Goal: Task Accomplishment & Management: Manage account settings

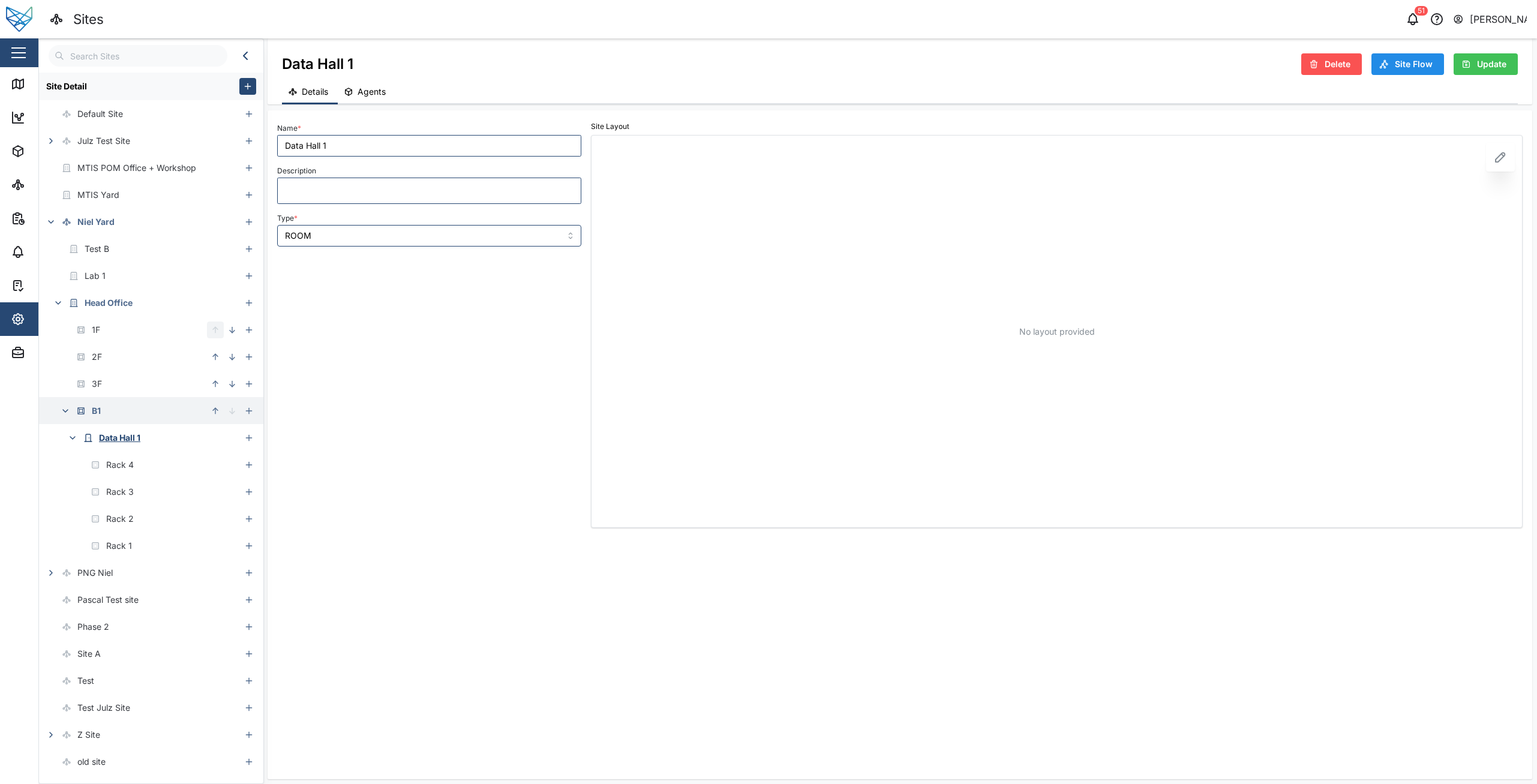
click at [69, 417] on button "button" at bounding box center [65, 410] width 16 height 16
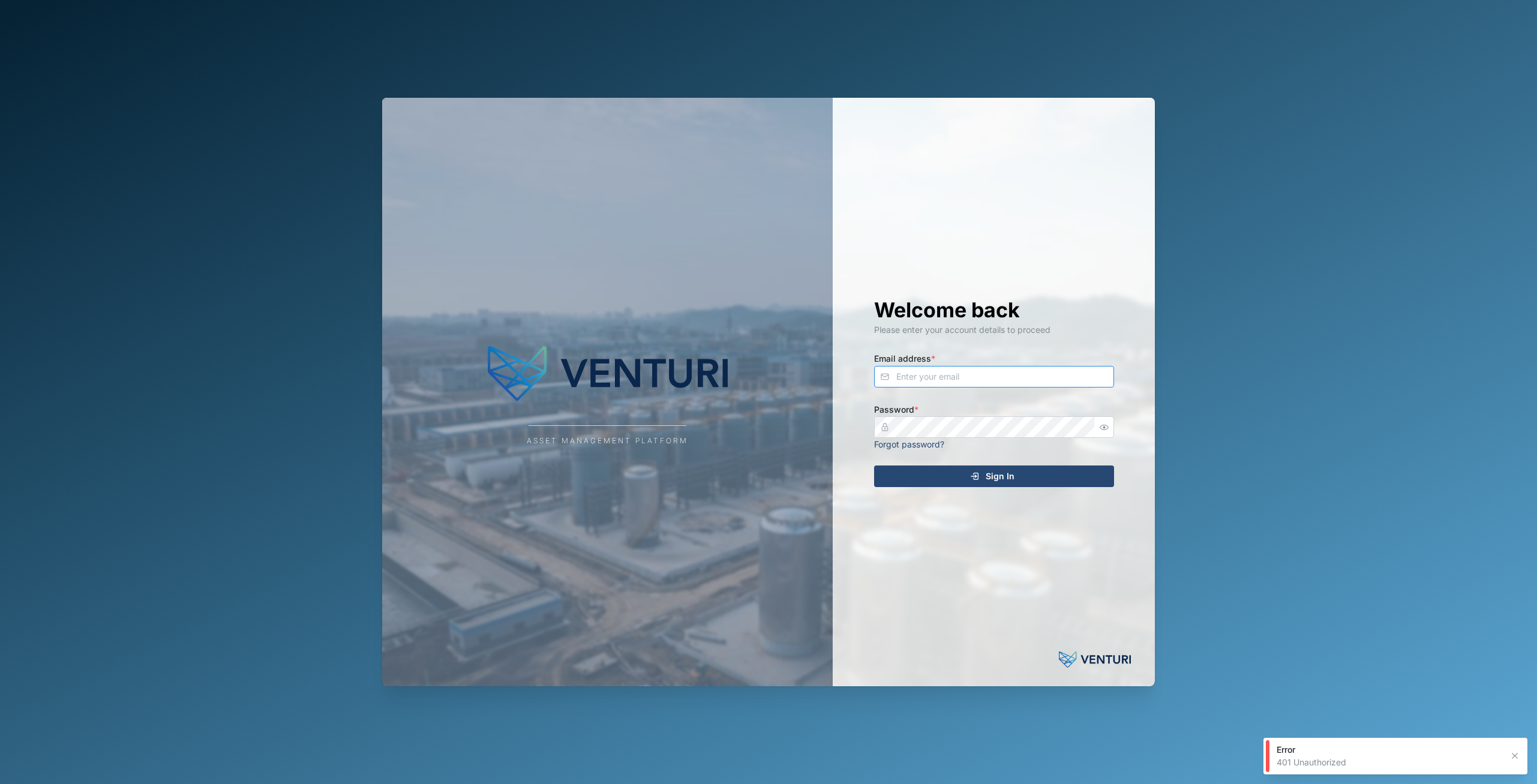
type input "[EMAIL_ADDRESS][DOMAIN_NAME]"
type input "principefernan@gmail.com"
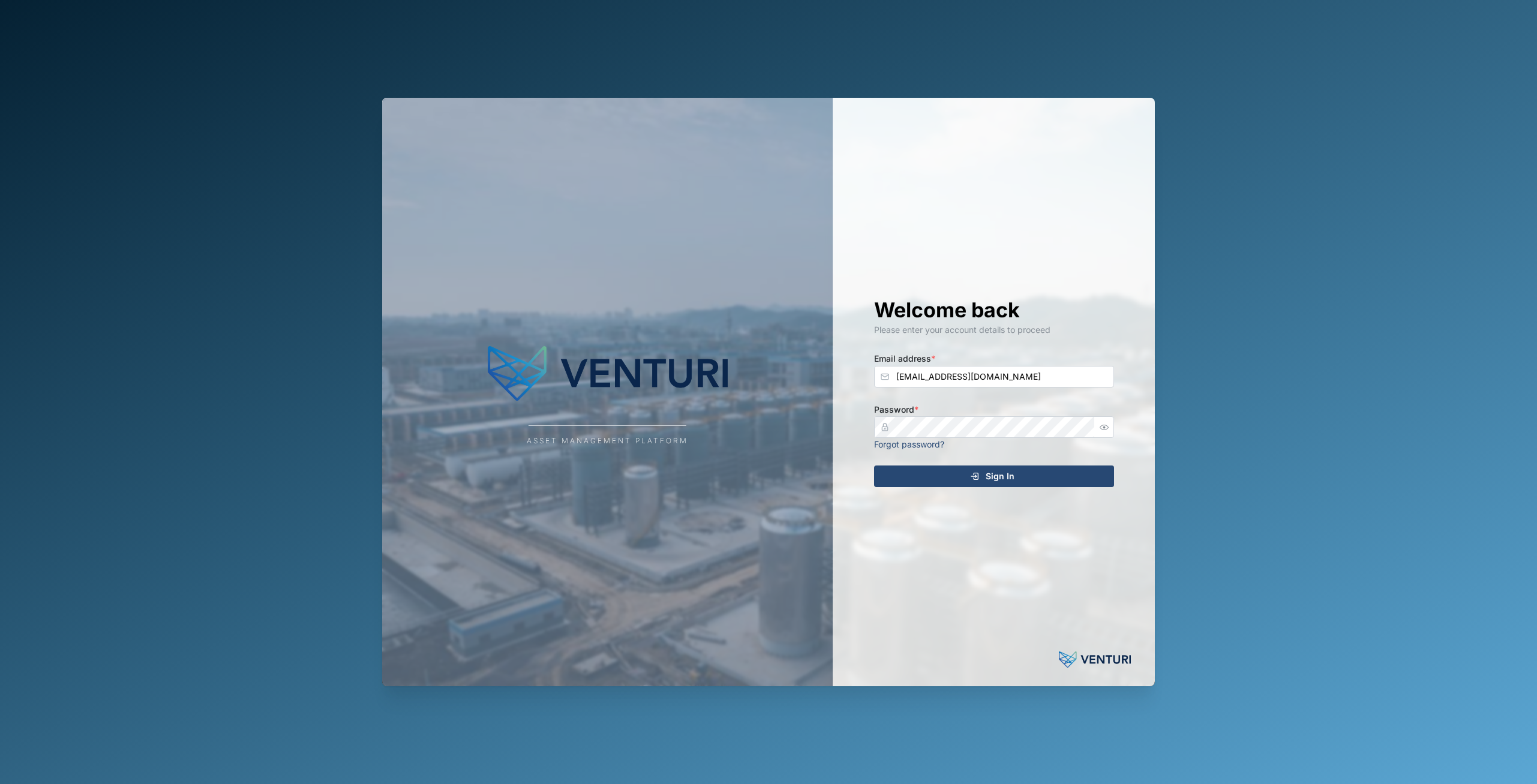
click at [977, 488] on div "Welcome back Please enter your account details to proceed Email address * princ…" at bounding box center [994, 392] width 288 height 588
click at [989, 475] on span "Sign In" at bounding box center [1000, 475] width 28 height 20
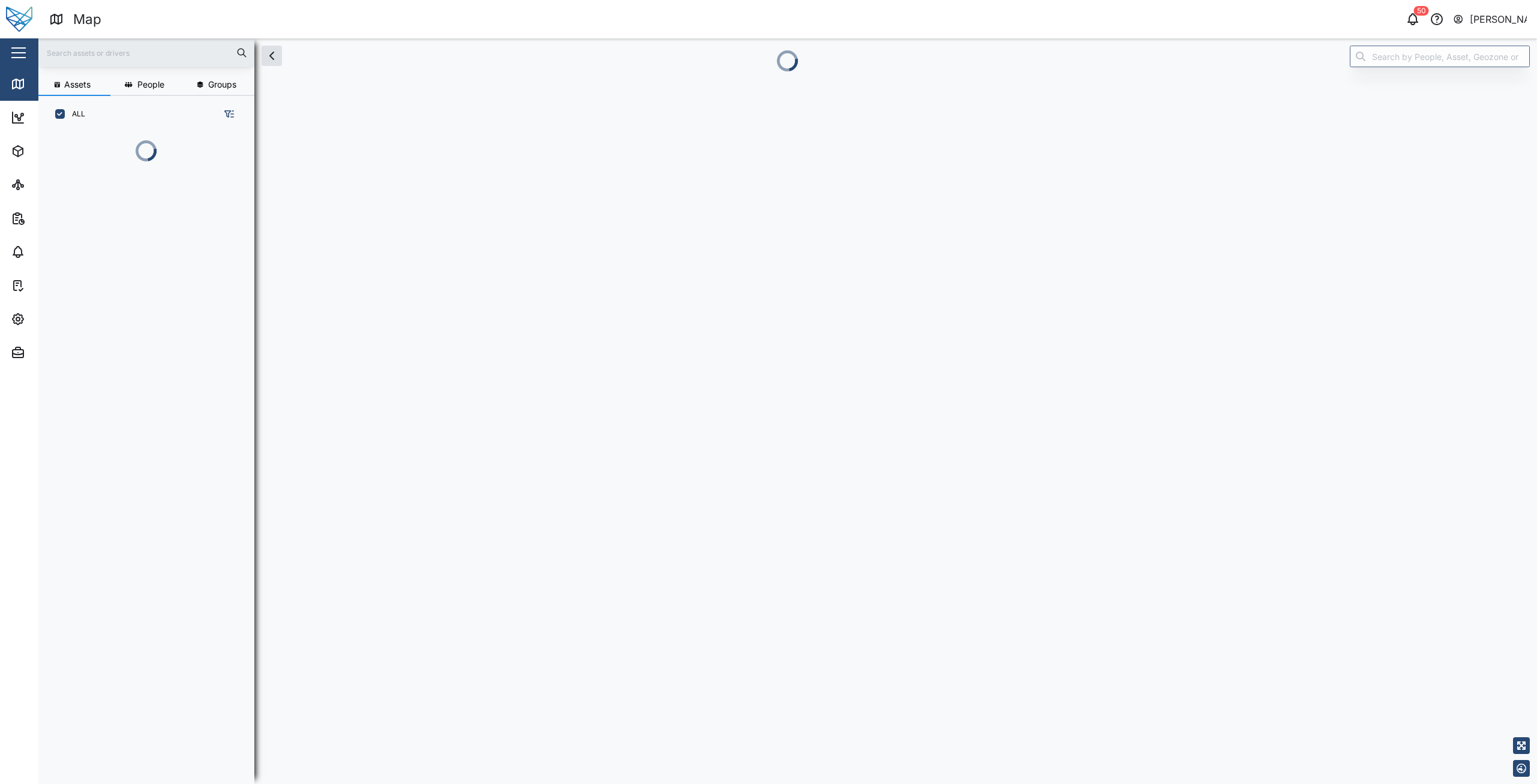
scroll to position [637, 188]
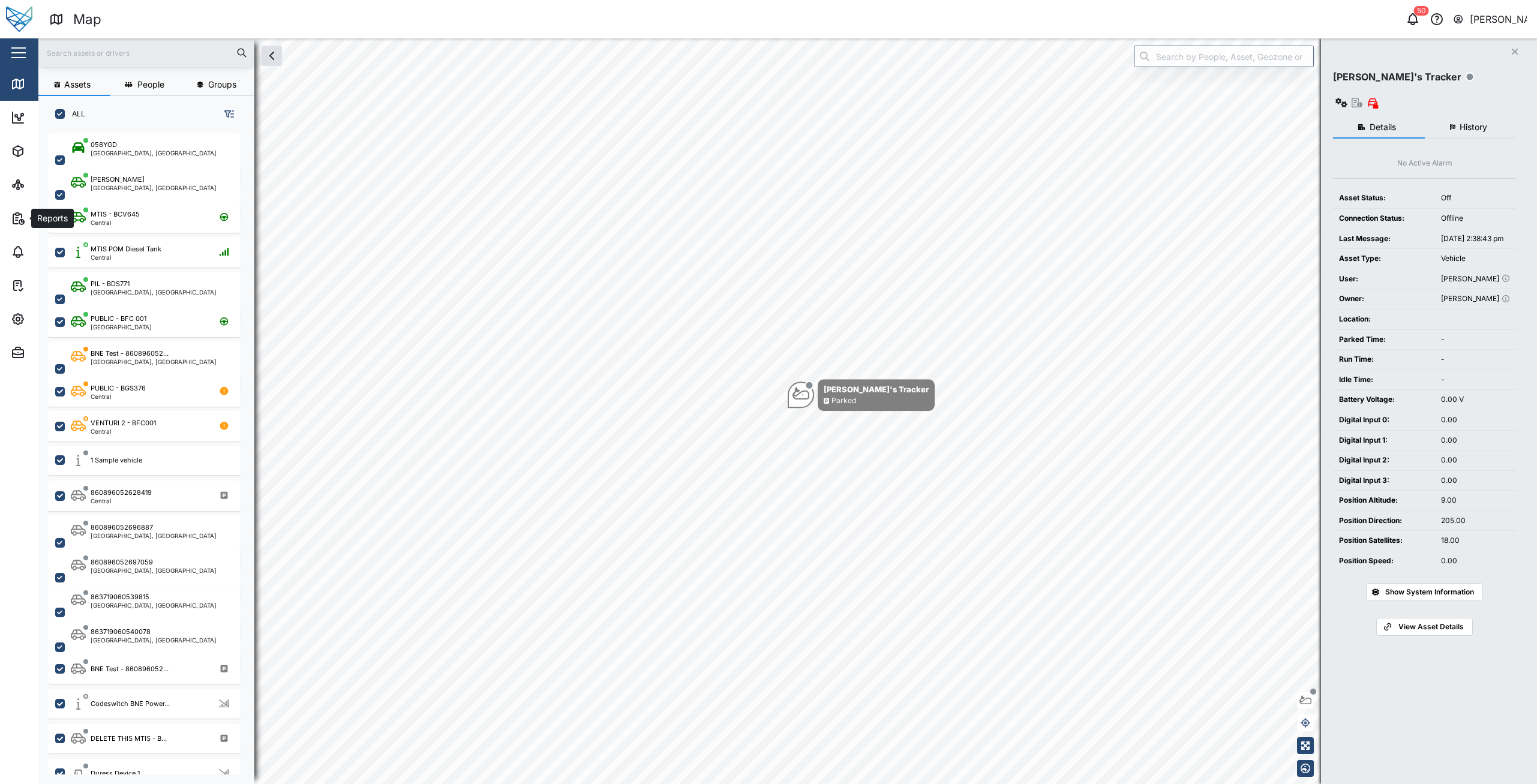
drag, startPoint x: 16, startPoint y: 323, endPoint x: 61, endPoint y: 338, distance: 47.4
click at [16, 323] on icon "button" at bounding box center [17, 318] width 14 height 14
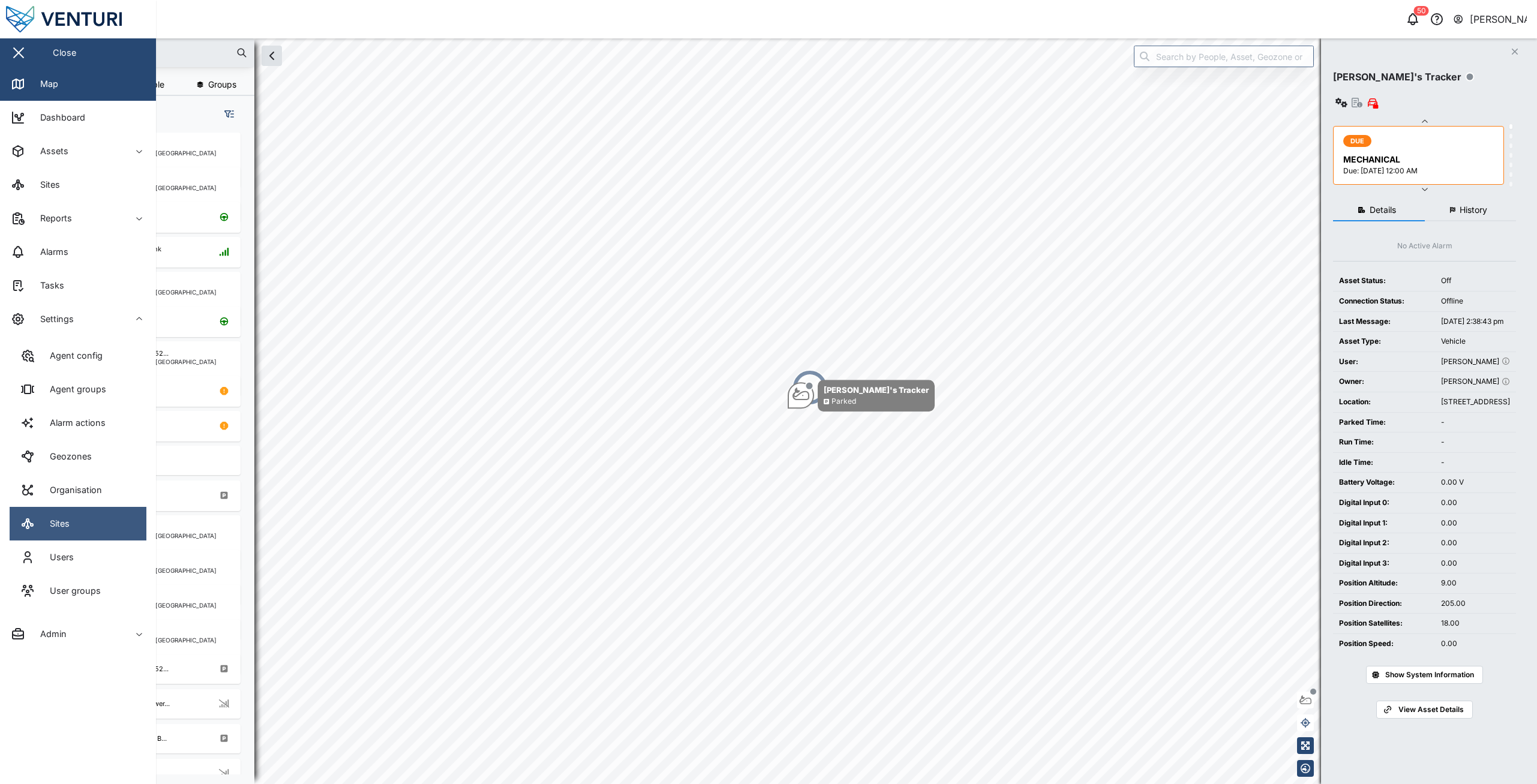
click at [63, 520] on div "Sites" at bounding box center [55, 523] width 28 height 13
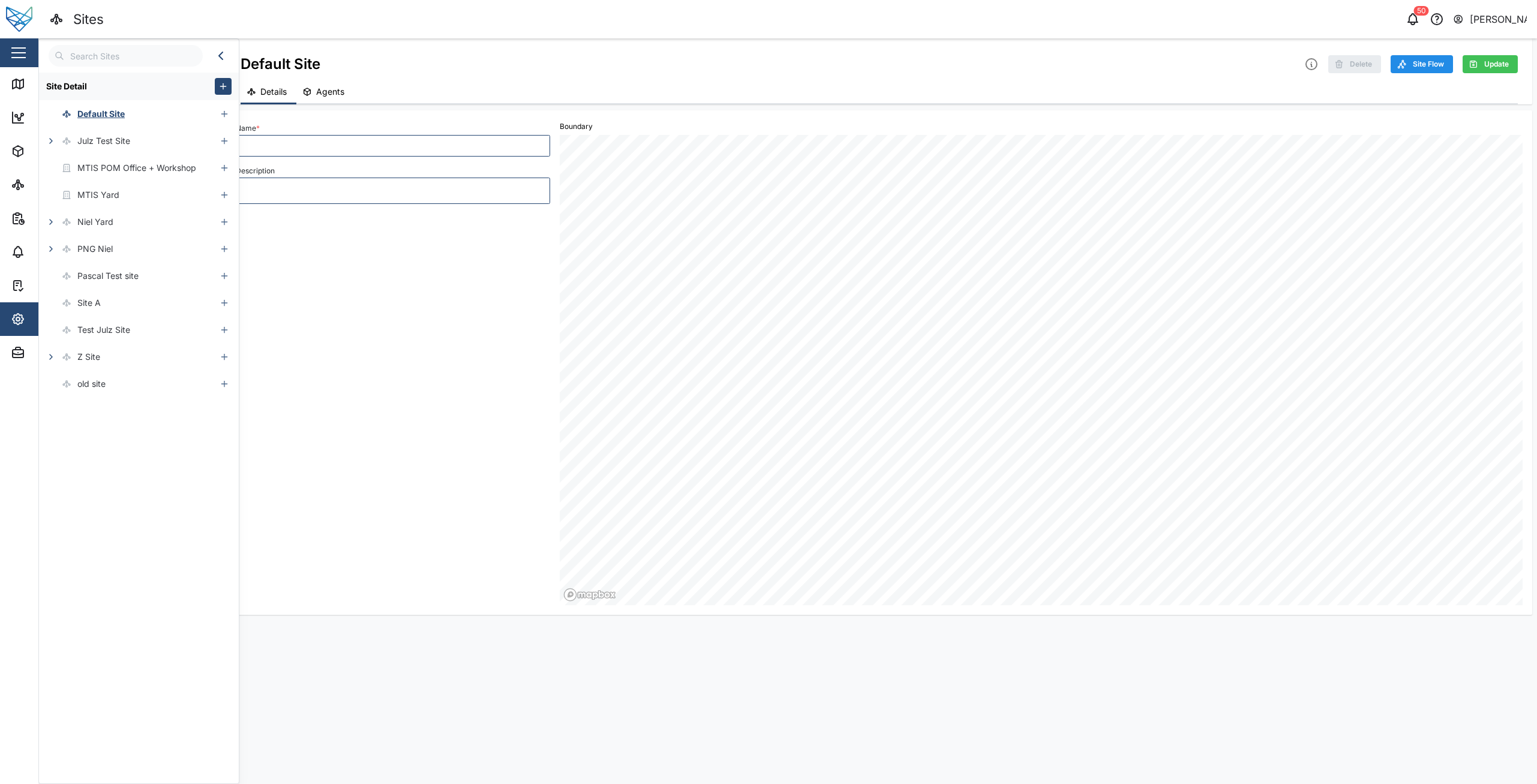
type textarea "x"
type input "Default Site"
type textarea "default site"
type textarea "x"
click at [219, 94] on button "button" at bounding box center [223, 86] width 16 height 16
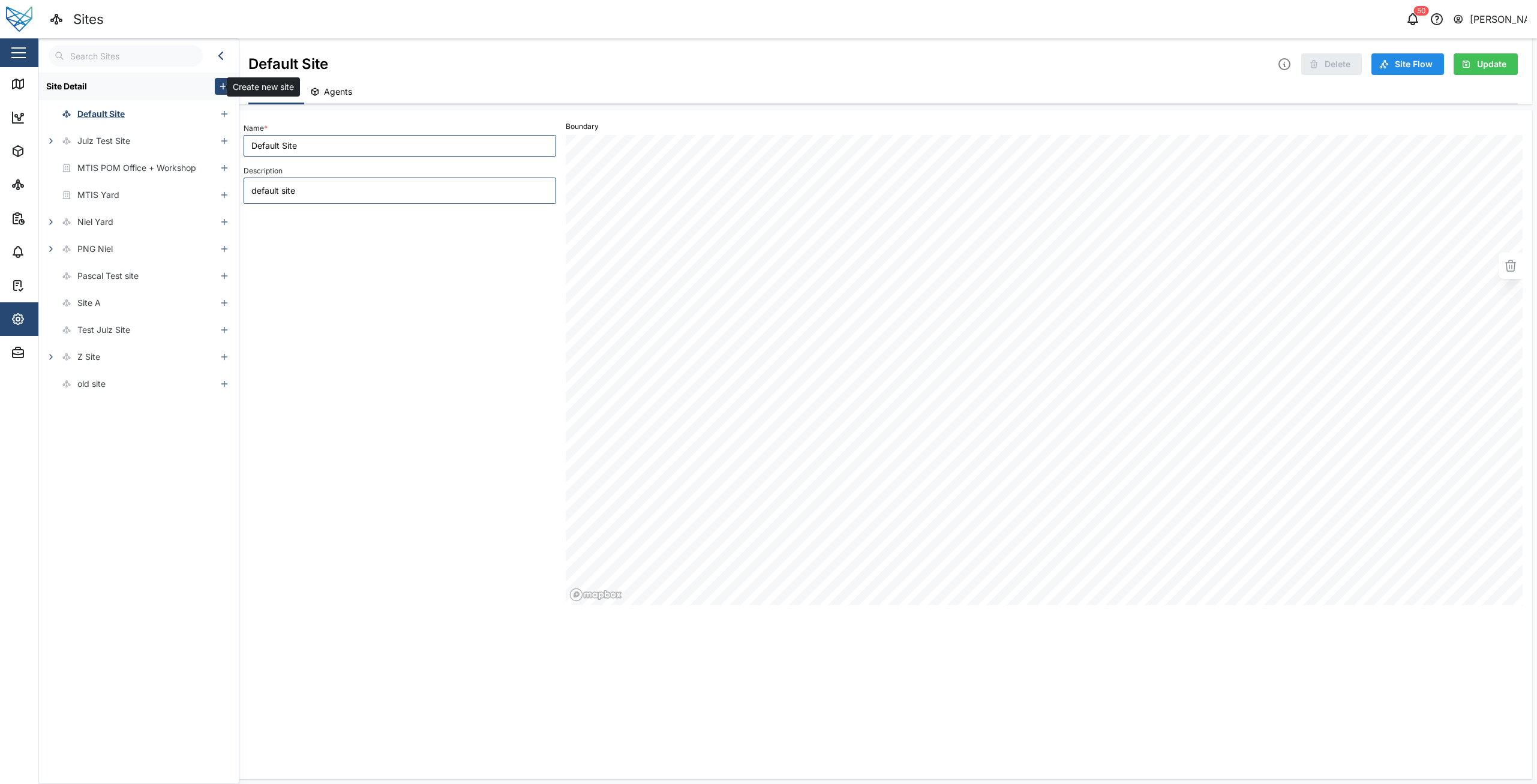
type textarea "x"
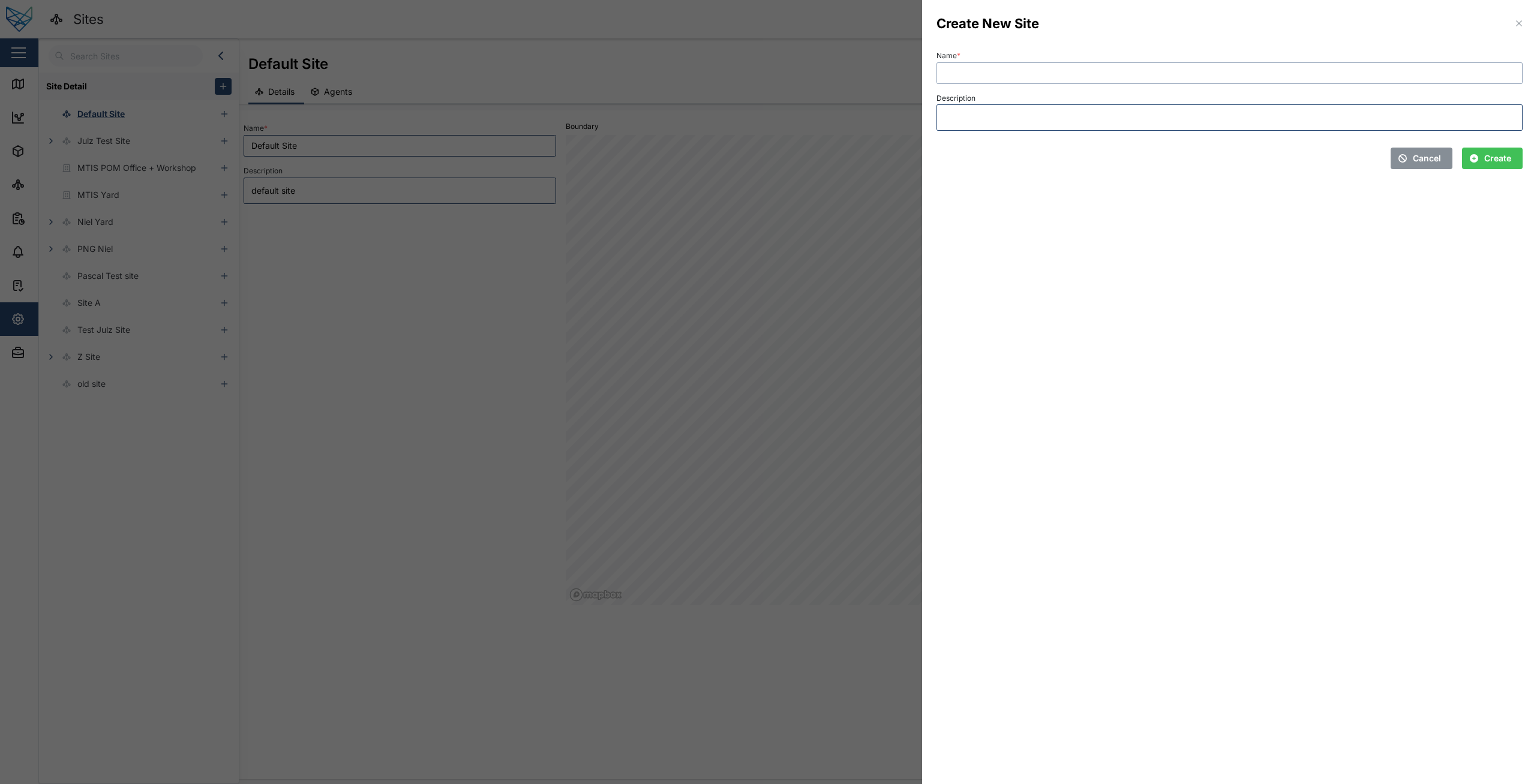
click at [992, 79] on input "Name *" at bounding box center [1229, 73] width 586 height 22
type input "qweqwe"
click at [1489, 159] on span "Create" at bounding box center [1497, 158] width 27 height 20
type textarea "x"
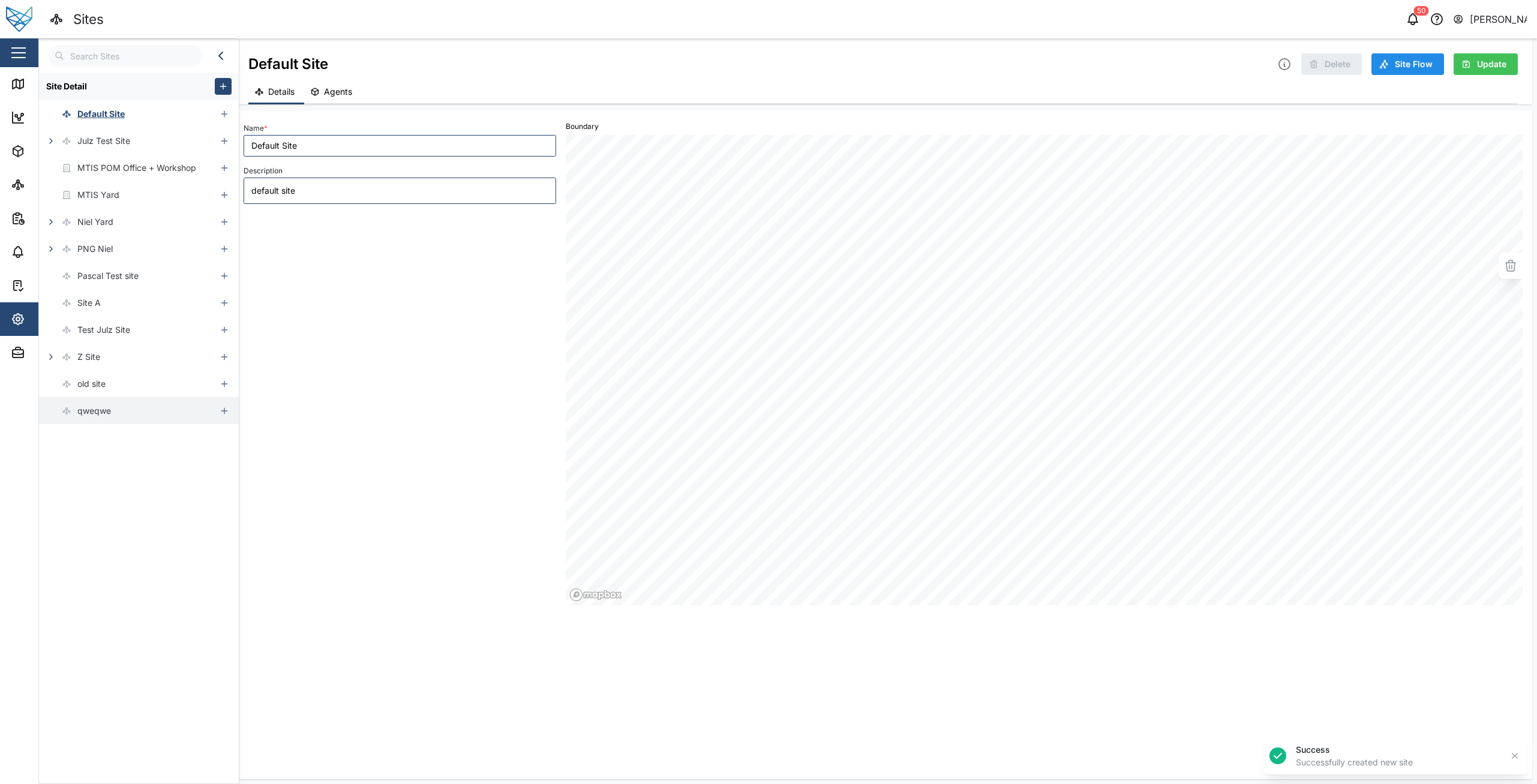
click at [170, 409] on div "qweqwe" at bounding box center [127, 410] width 177 height 27
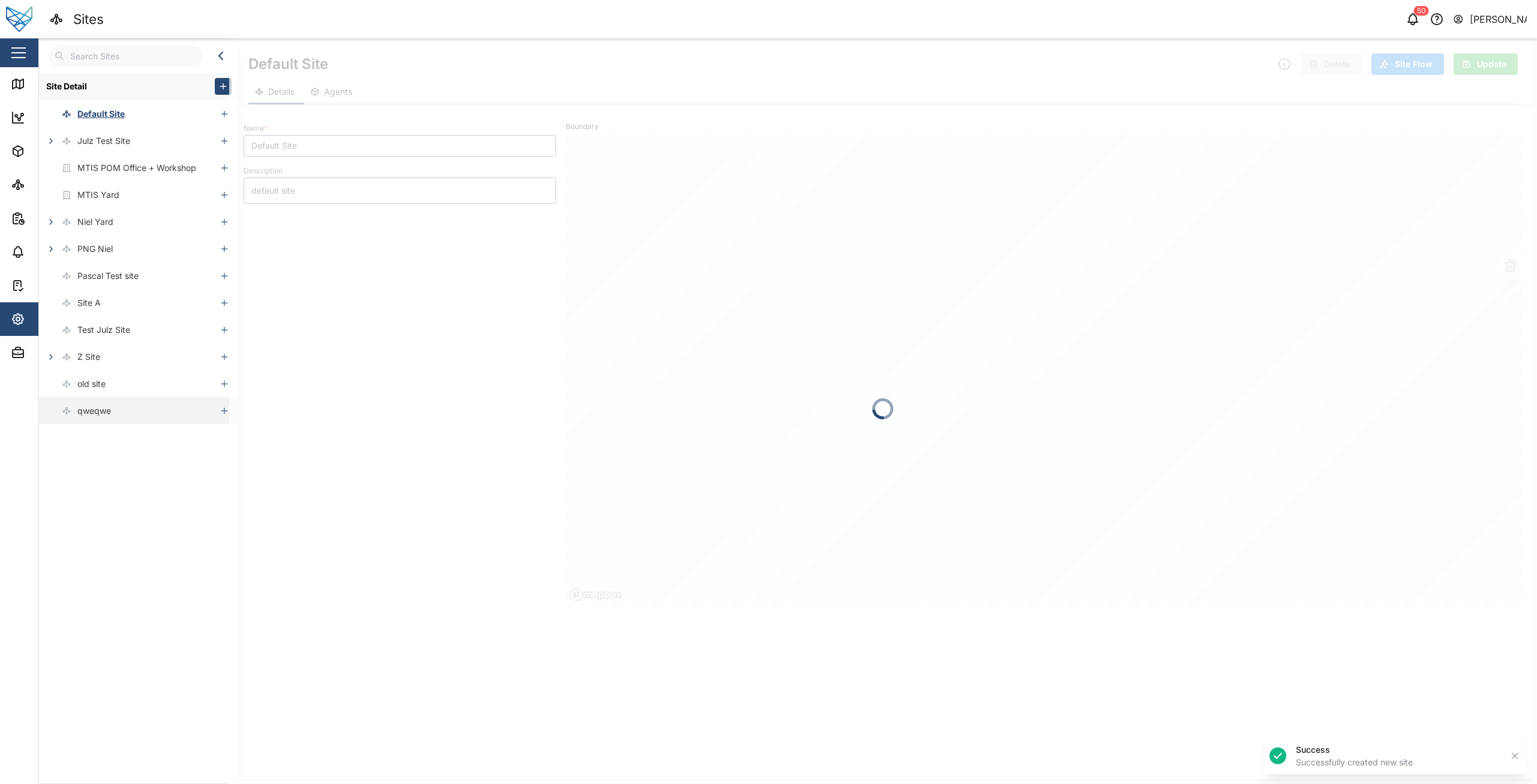
type textarea "x"
type input "qweqwe"
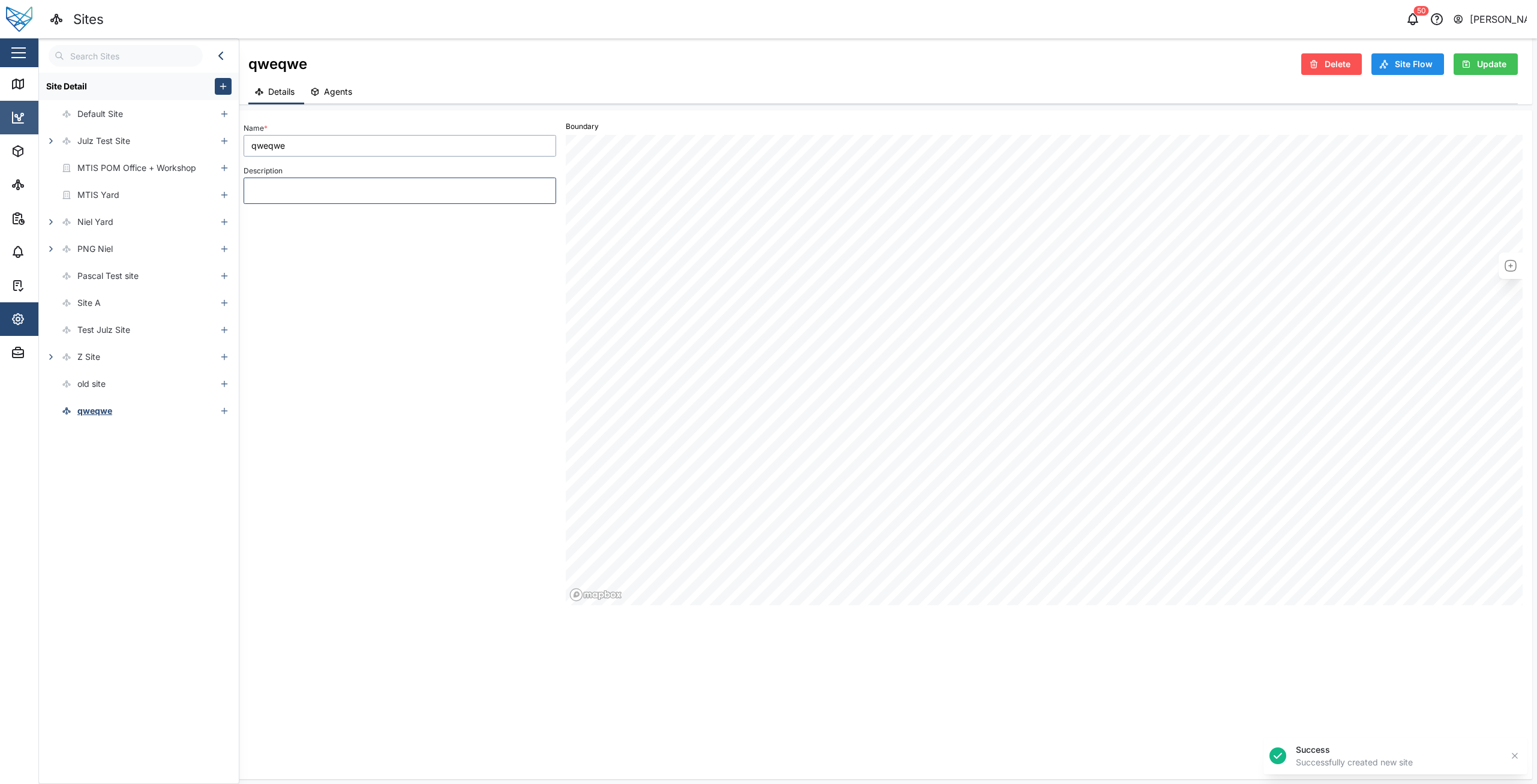
drag, startPoint x: 416, startPoint y: 149, endPoint x: 1, endPoint y: 129, distance: 415.5
click at [1, 127] on div "Sites 50 Niel Principe Close Map Dashboard Assets ATS Camera Generator Personne…" at bounding box center [768, 392] width 1537 height 784
type input "Test Site To Delete"
click at [1484, 58] on span "Update" at bounding box center [1491, 64] width 29 height 20
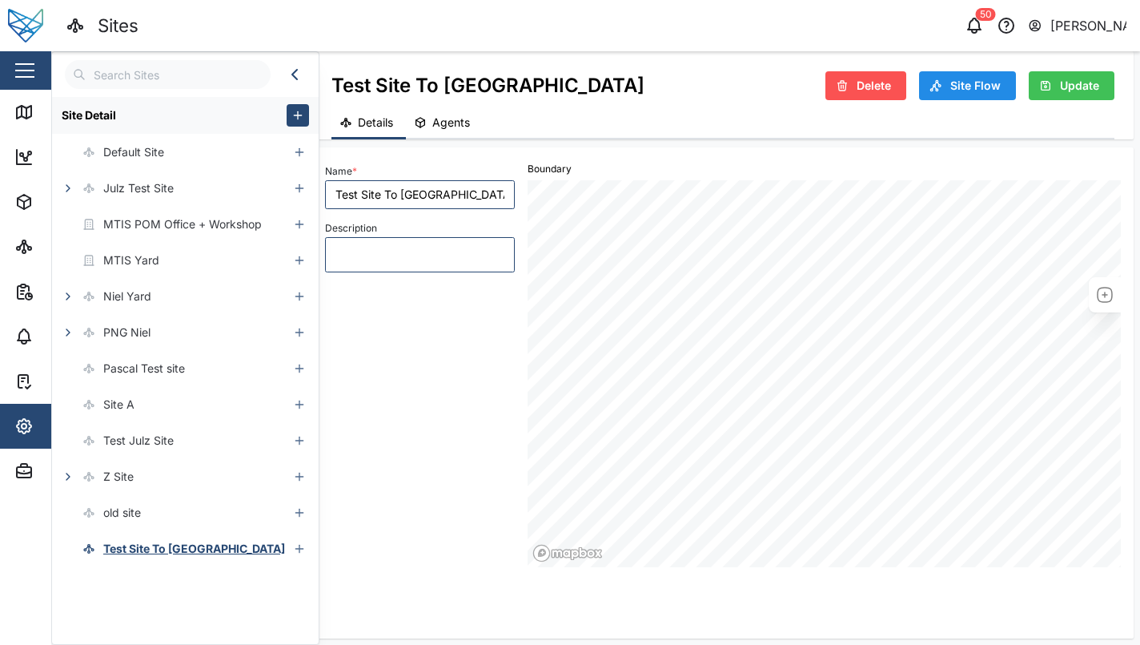
click at [869, 85] on span "Delete" at bounding box center [874, 85] width 34 height 27
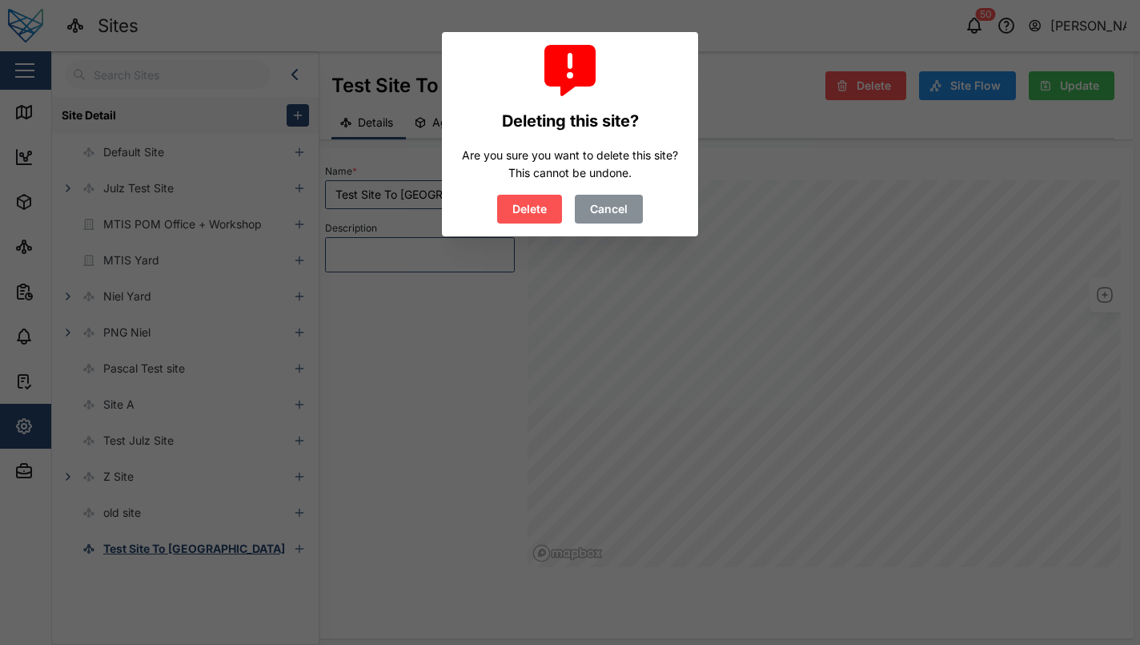
click at [522, 200] on span "Delete" at bounding box center [530, 208] width 34 height 27
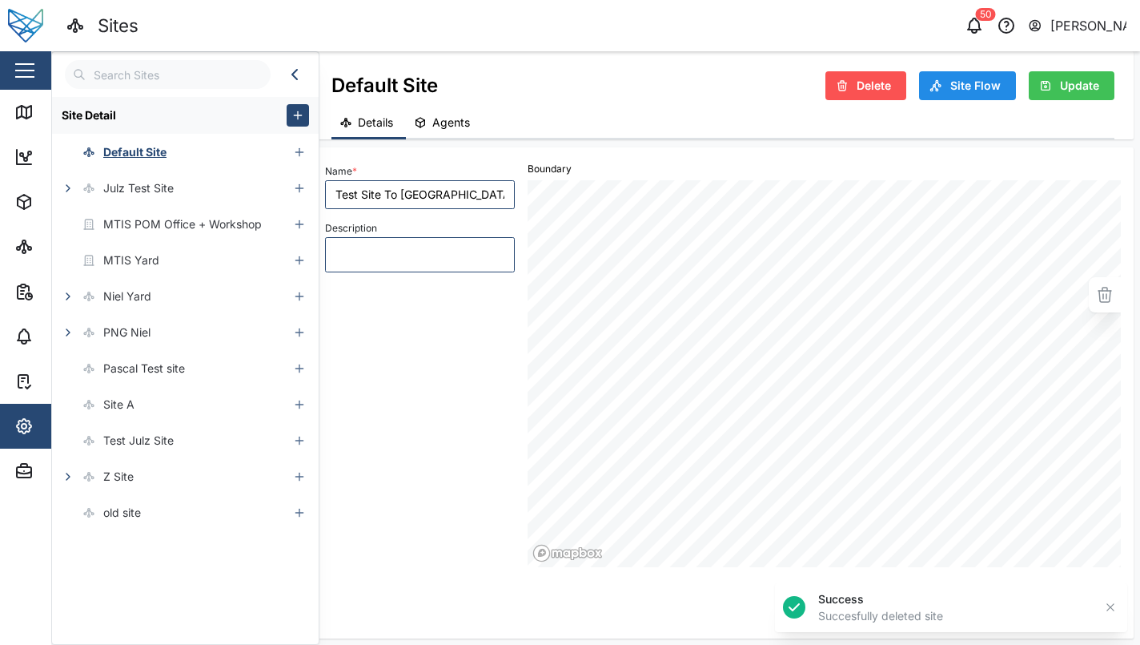
type textarea "x"
type input "Default Site"
type textarea "default site"
type textarea "x"
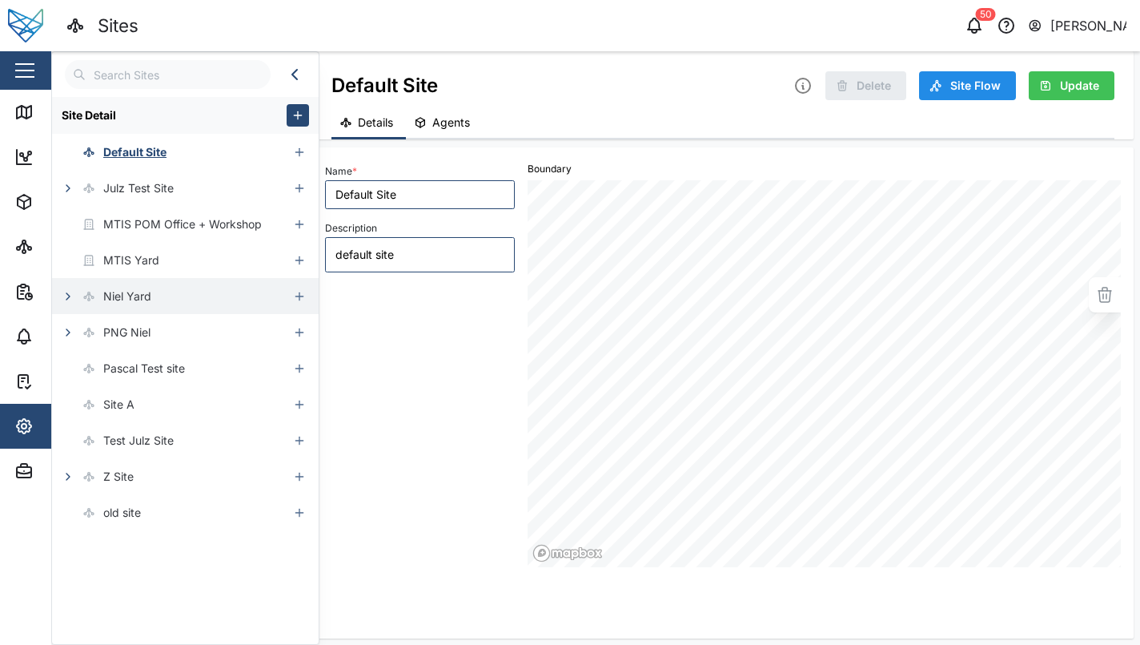
click at [178, 291] on div "Niel Yard" at bounding box center [170, 296] width 236 height 36
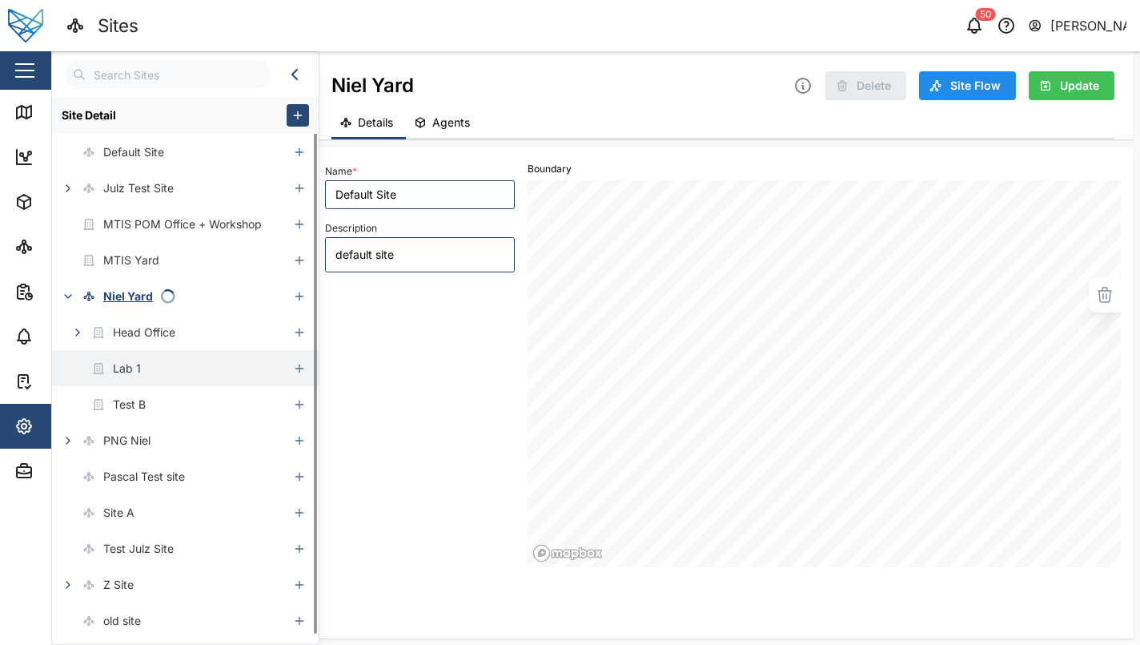
type textarea "x"
type input "Niel Yard"
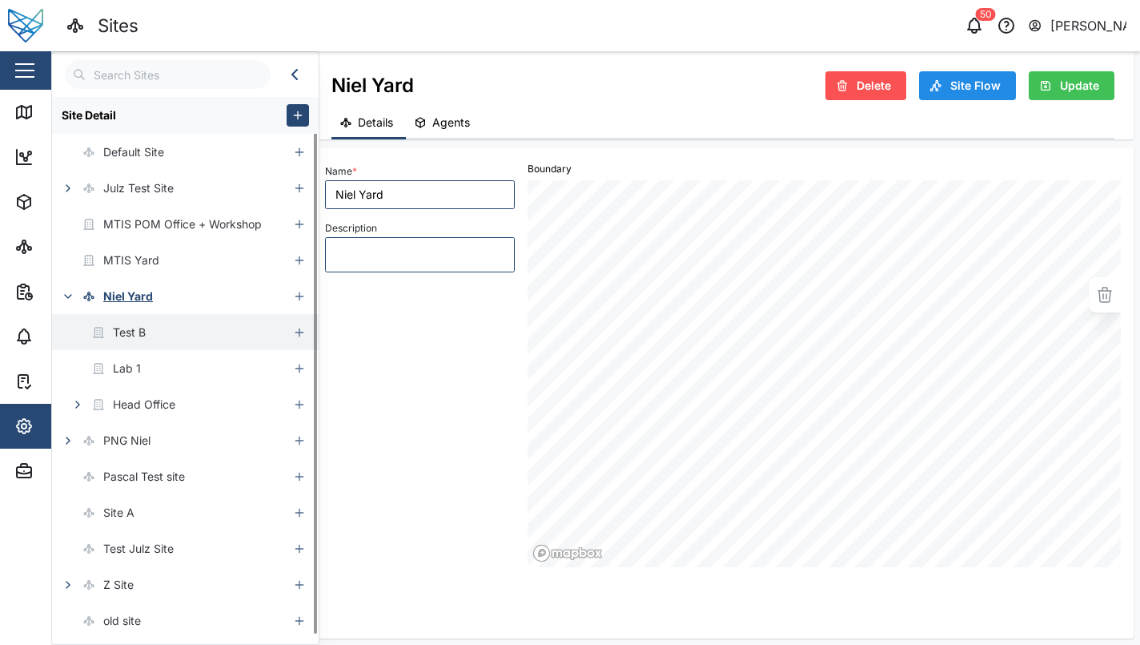
scroll to position [2, 0]
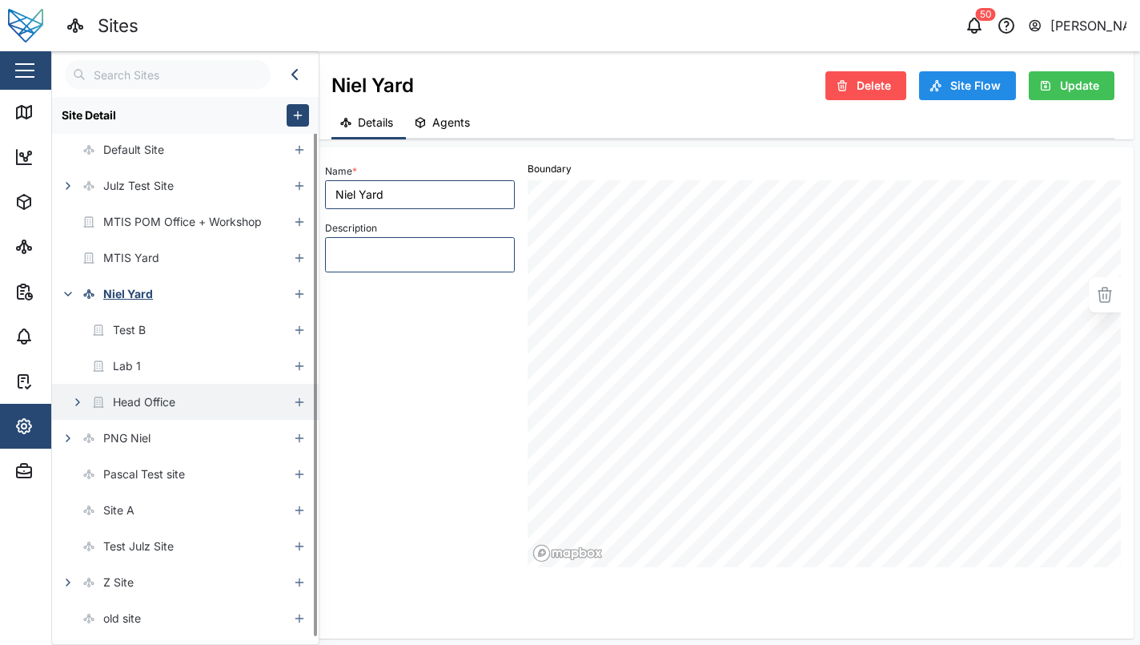
click at [134, 390] on div "Head Office" at bounding box center [113, 402] width 123 height 36
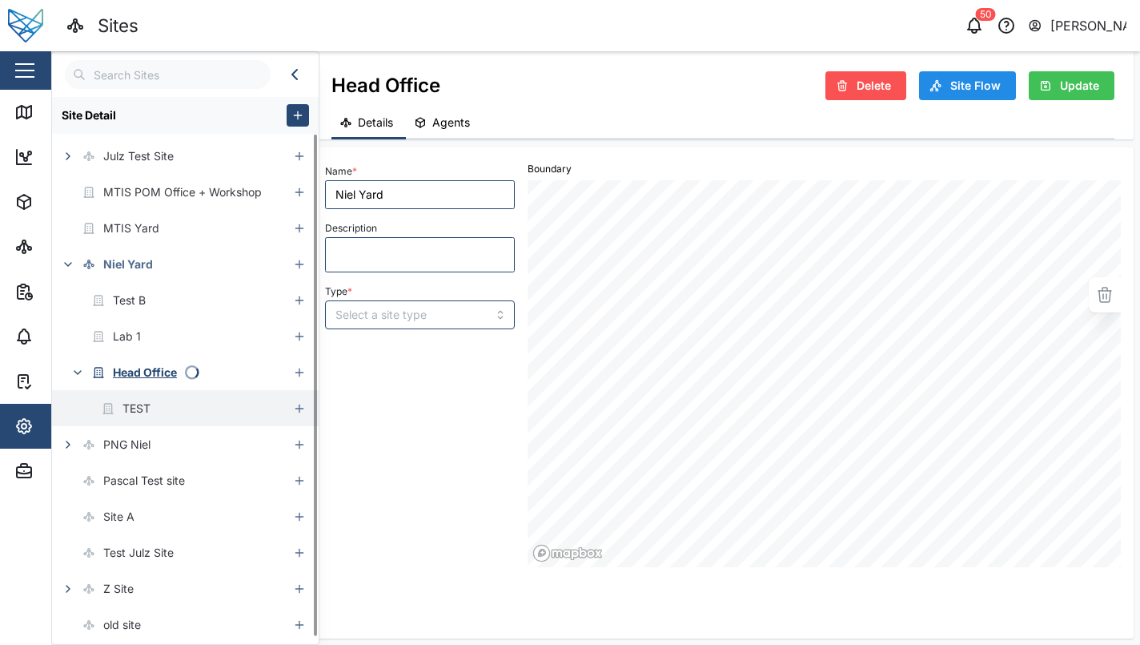
type textarea "x"
type input "Head Office"
type textarea "Building Niel 1"
type textarea "x"
type input "BUILDING"
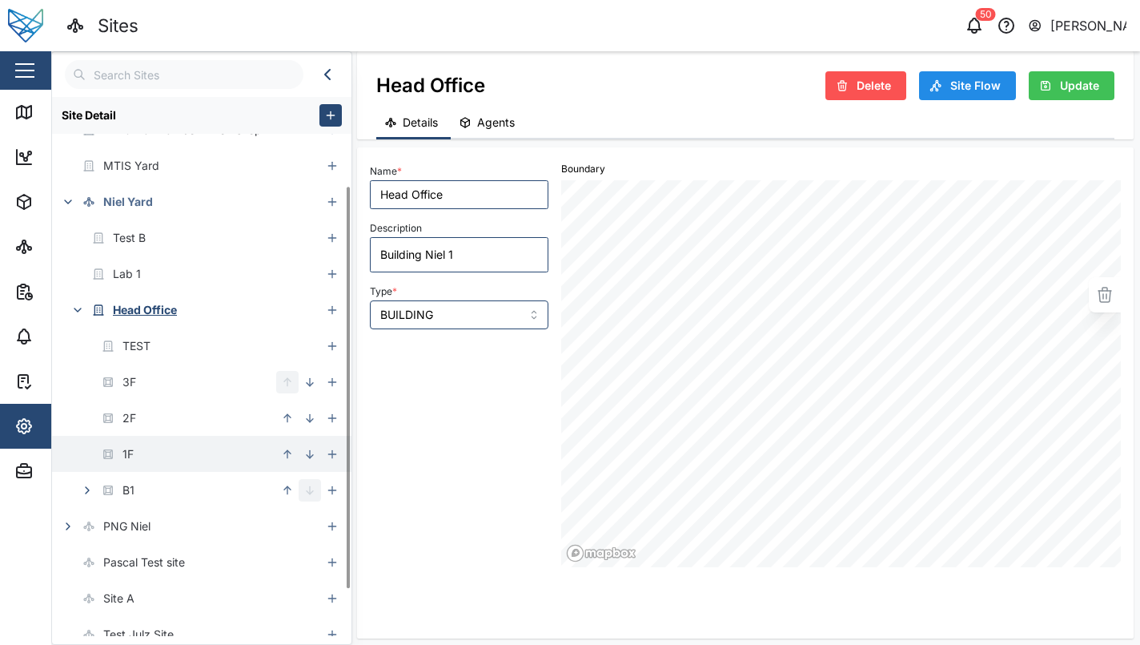
scroll to position [119, 0]
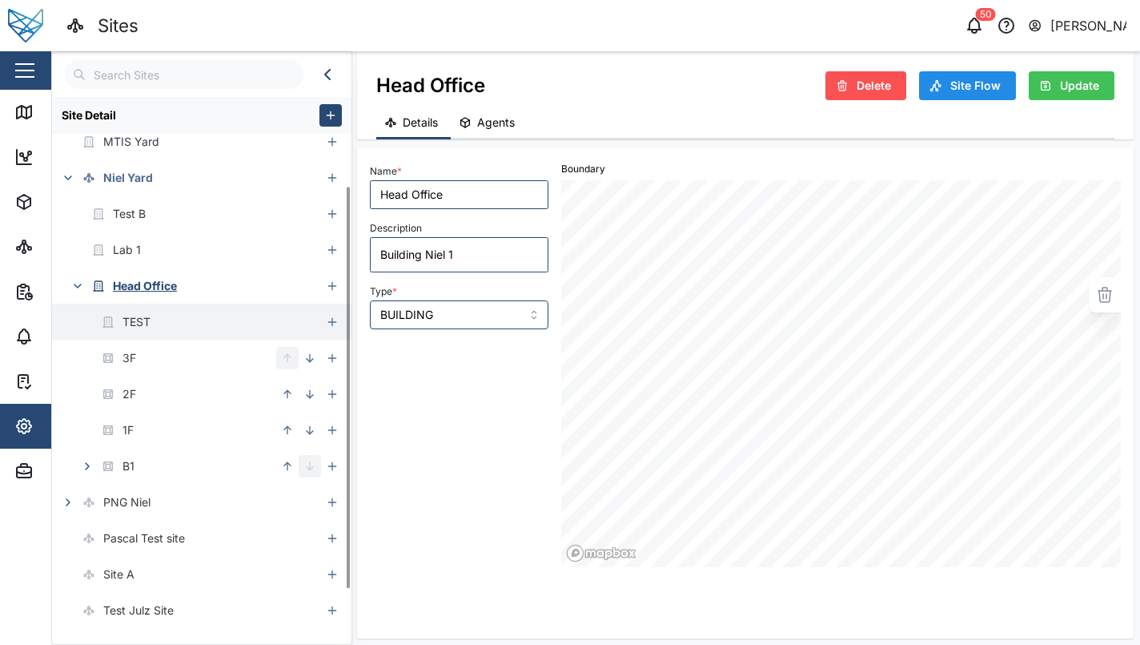
click at [191, 332] on div "TEST" at bounding box center [186, 322] width 269 height 36
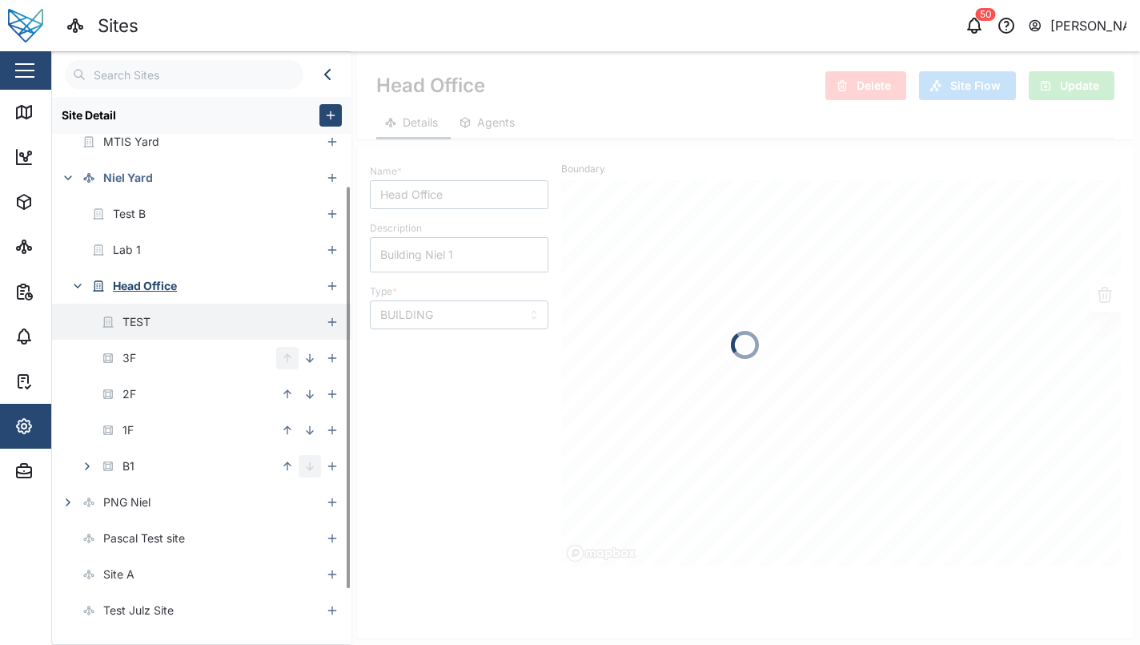
type textarea "x"
type input "TEST"
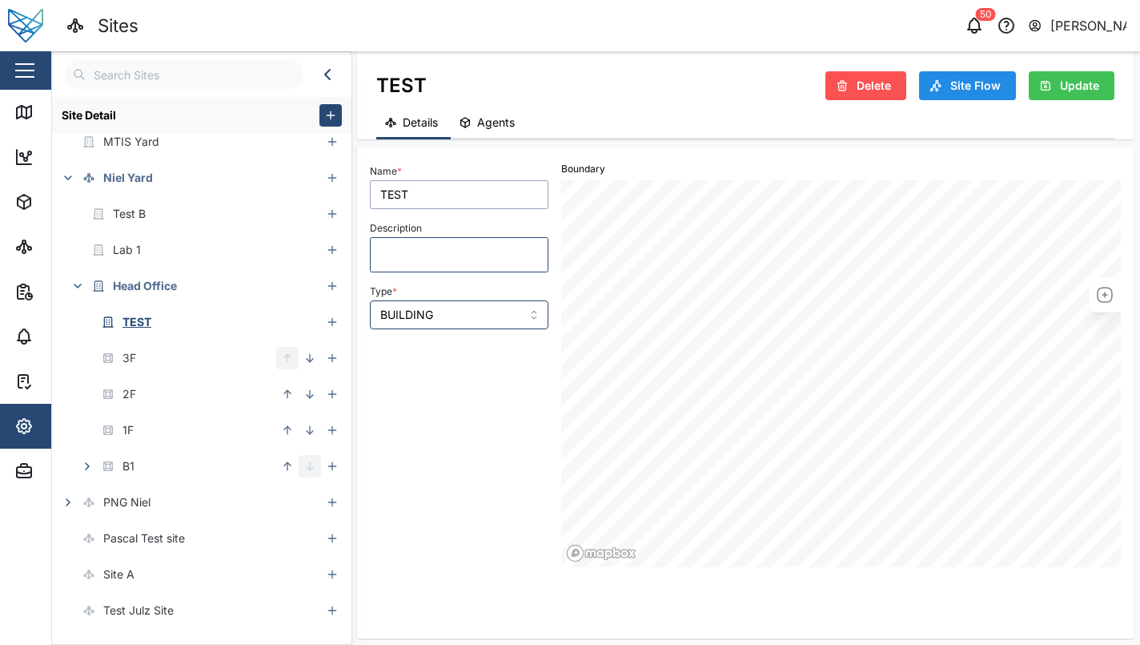
click at [423, 199] on input "TEST" at bounding box center [459, 194] width 179 height 29
type input "New building"
click at [414, 257] on textarea "Description" at bounding box center [459, 254] width 179 height 35
type textarea "x"
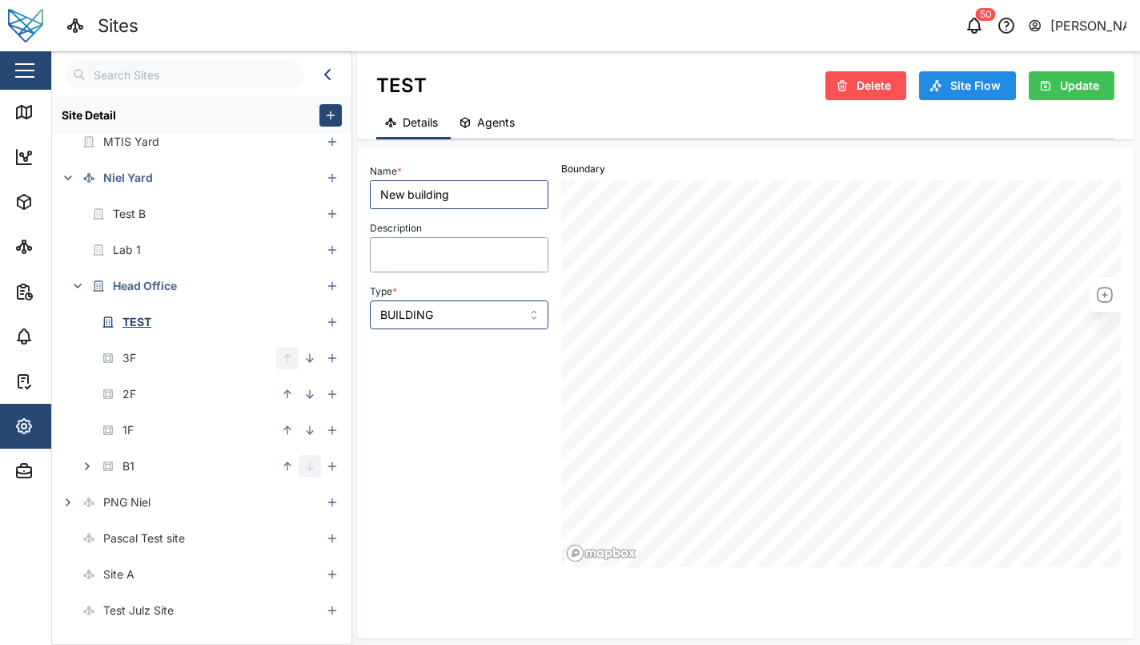
type textarea "c"
type textarea "x"
type textarea "co"
type textarea "x"
type textarea "con"
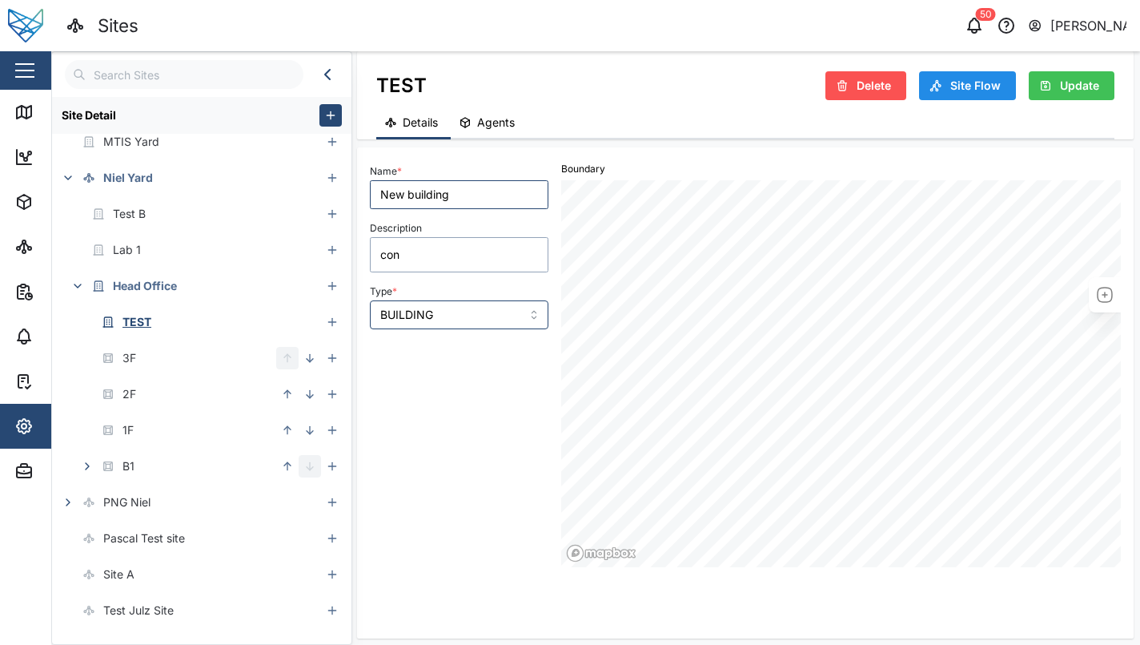
type textarea "x"
type textarea "conve"
type textarea "x"
type textarea "w"
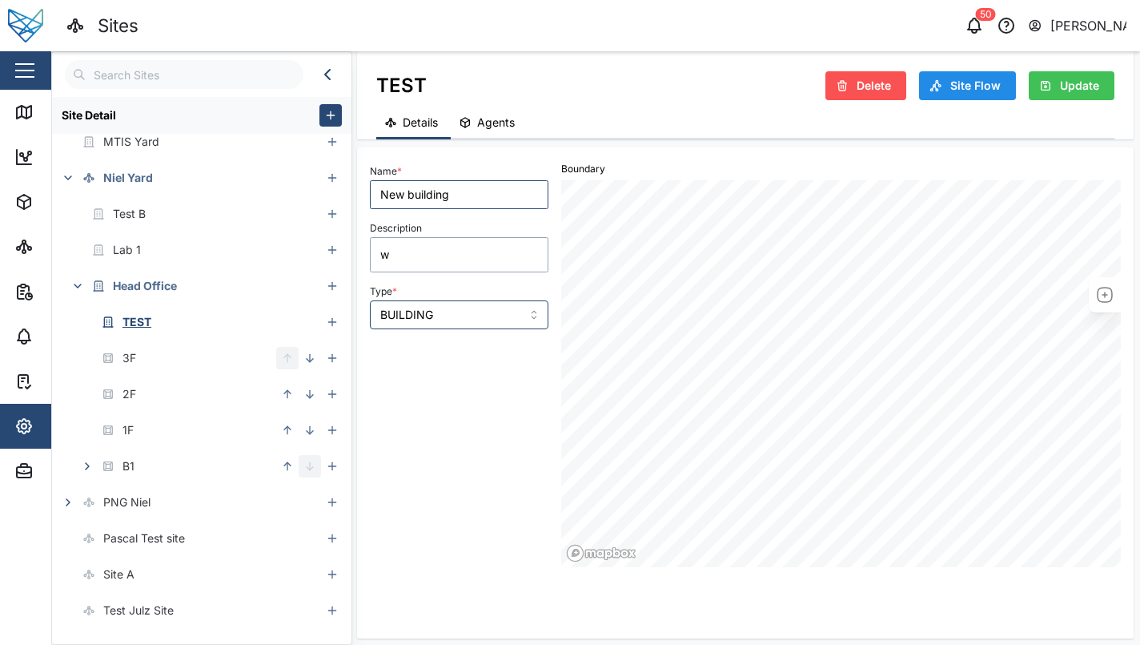
type textarea "x"
type textarea "wi"
type textarea "x"
type textarea "wil"
type textarea "x"
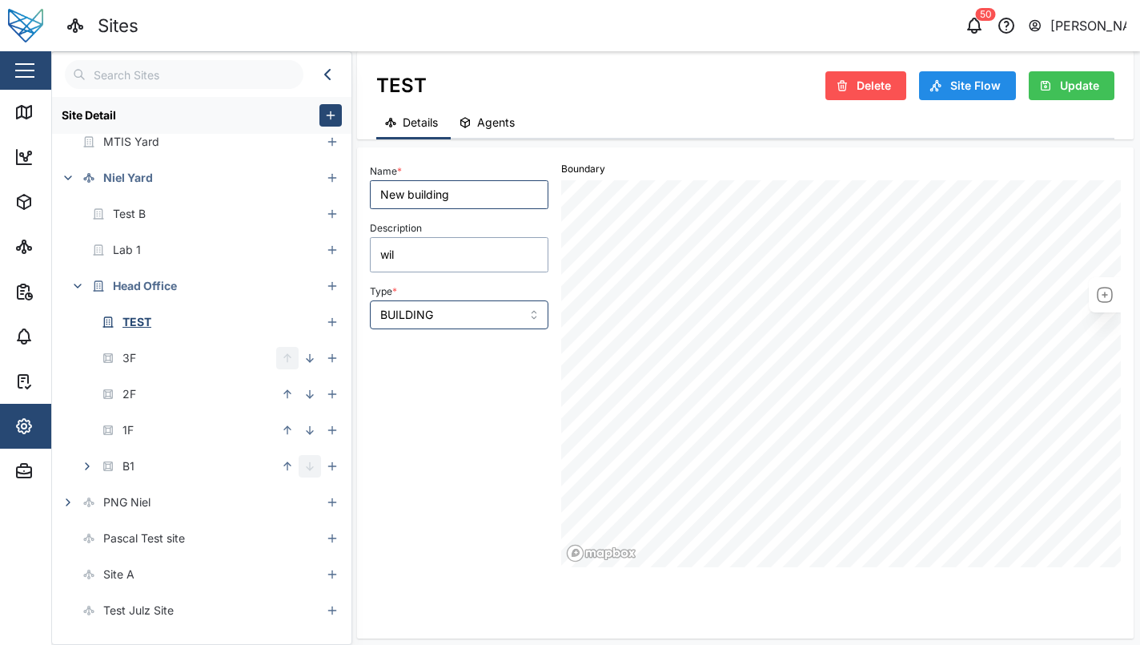
type textarea "will"
type textarea "x"
type textarea "will"
type textarea "x"
type textarea "will b"
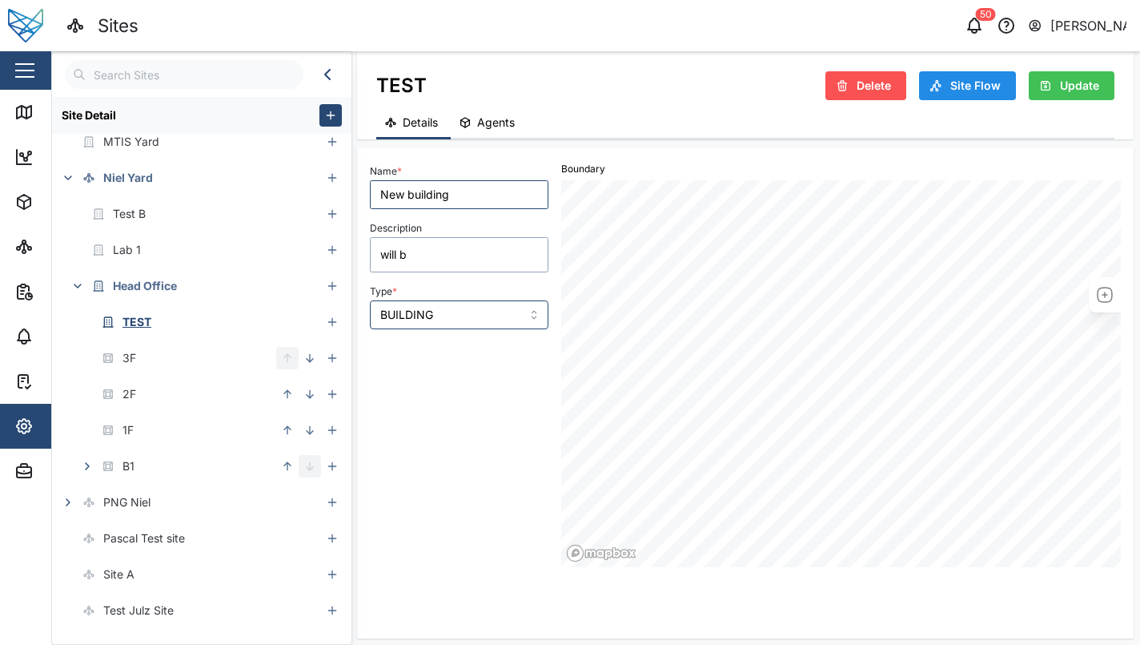
type textarea "x"
type textarea "will be"
type textarea "x"
type textarea "will be"
type textarea "x"
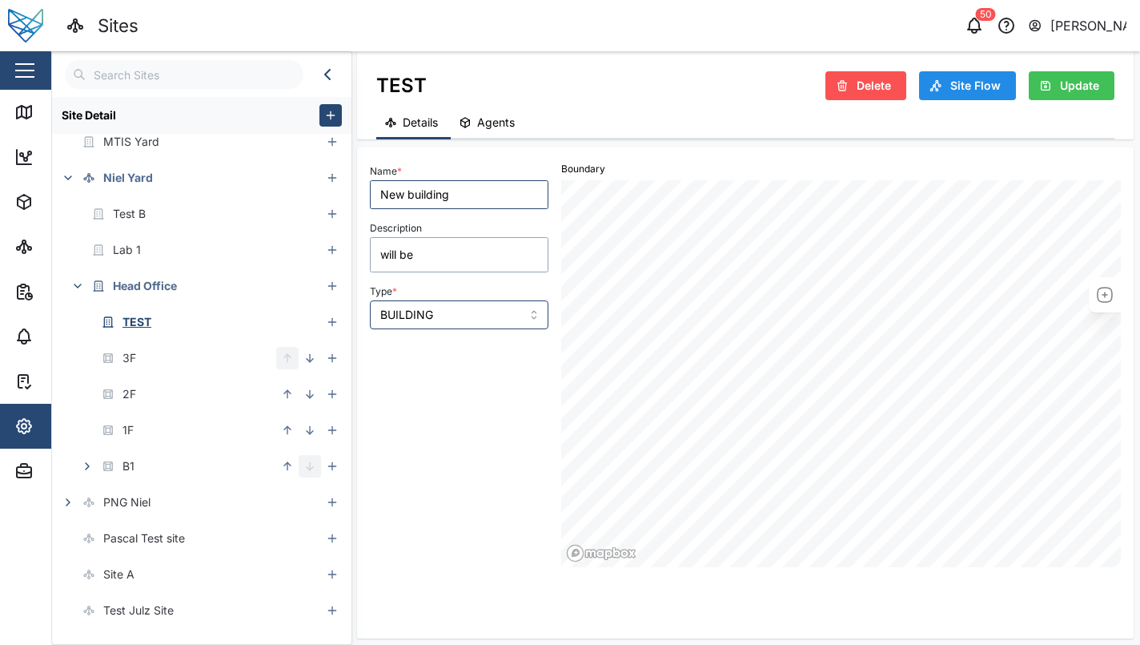
type textarea "will be c"
type textarea "x"
type textarea "will be co"
type textarea "x"
type textarea "will be con"
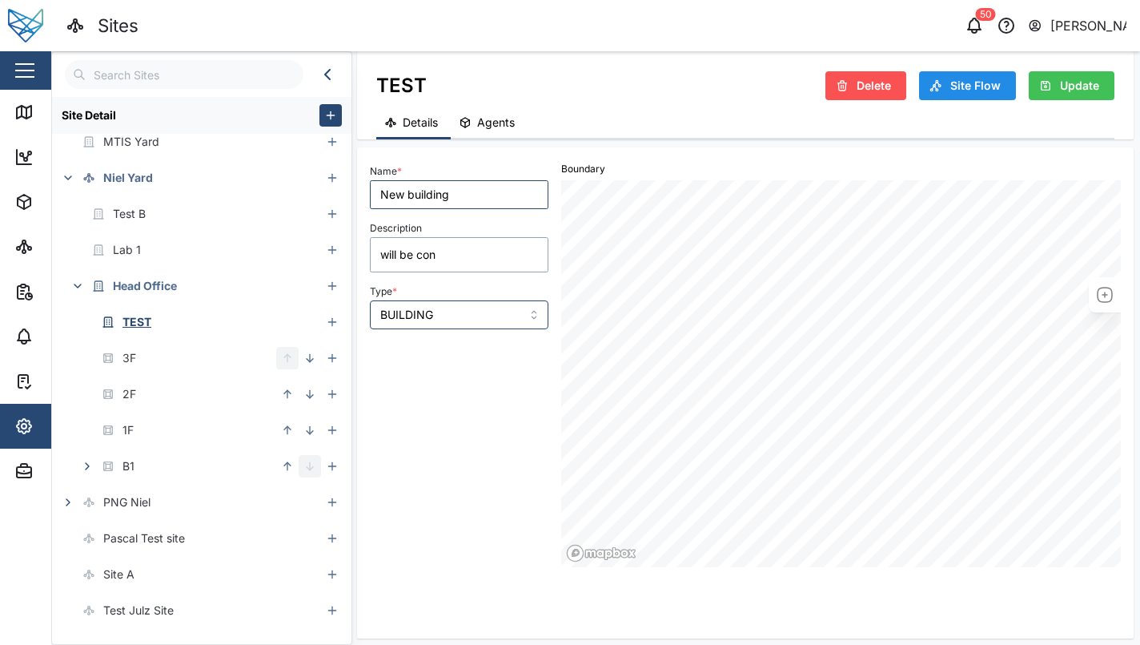
type textarea "x"
type textarea "will be conv"
type textarea "x"
type textarea "will be conve"
type textarea "x"
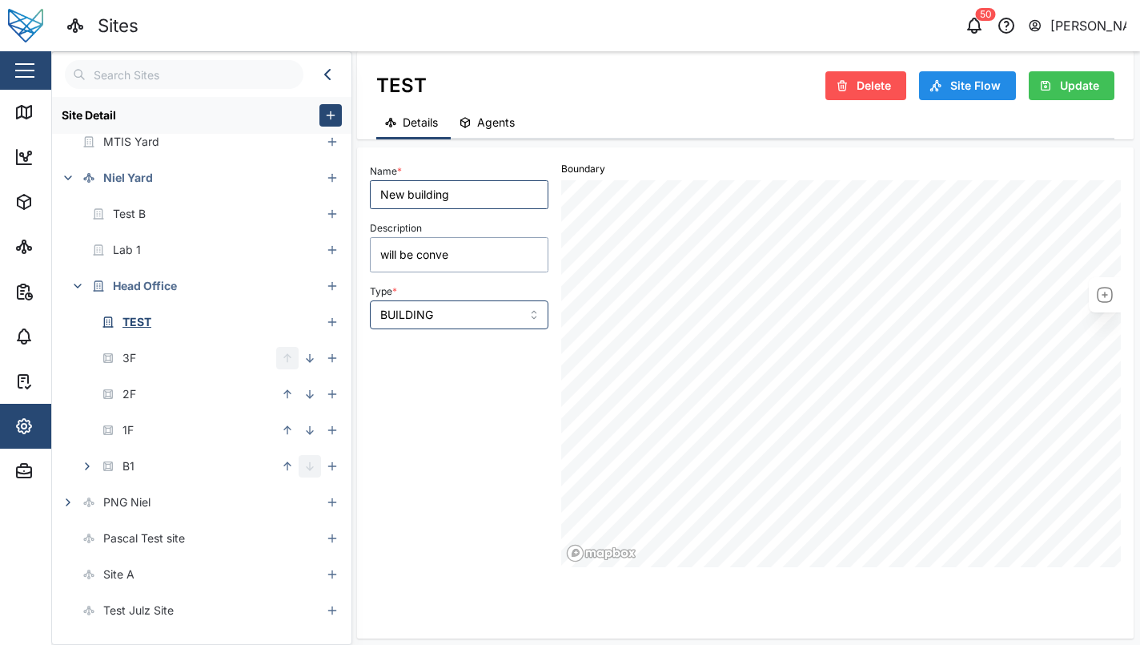
type textarea "will be conver"
type textarea "x"
type textarea "will be convert"
type textarea "x"
type textarea "will be converte"
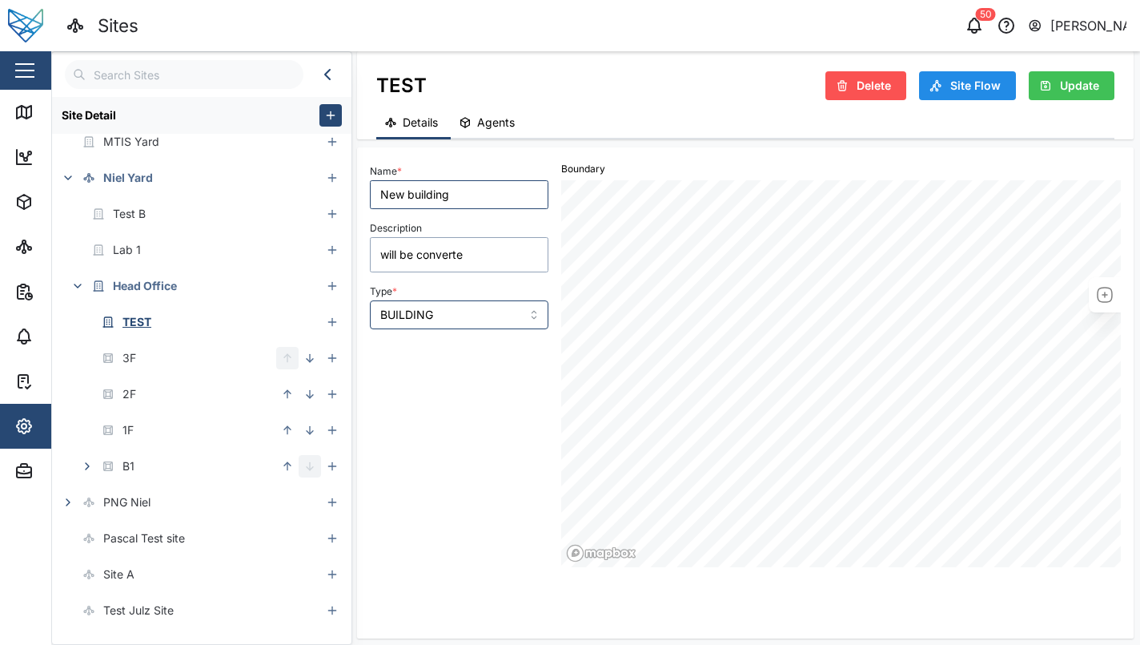
type textarea "x"
type textarea "will be converted"
type textarea "x"
type textarea "will be converted"
type textarea "x"
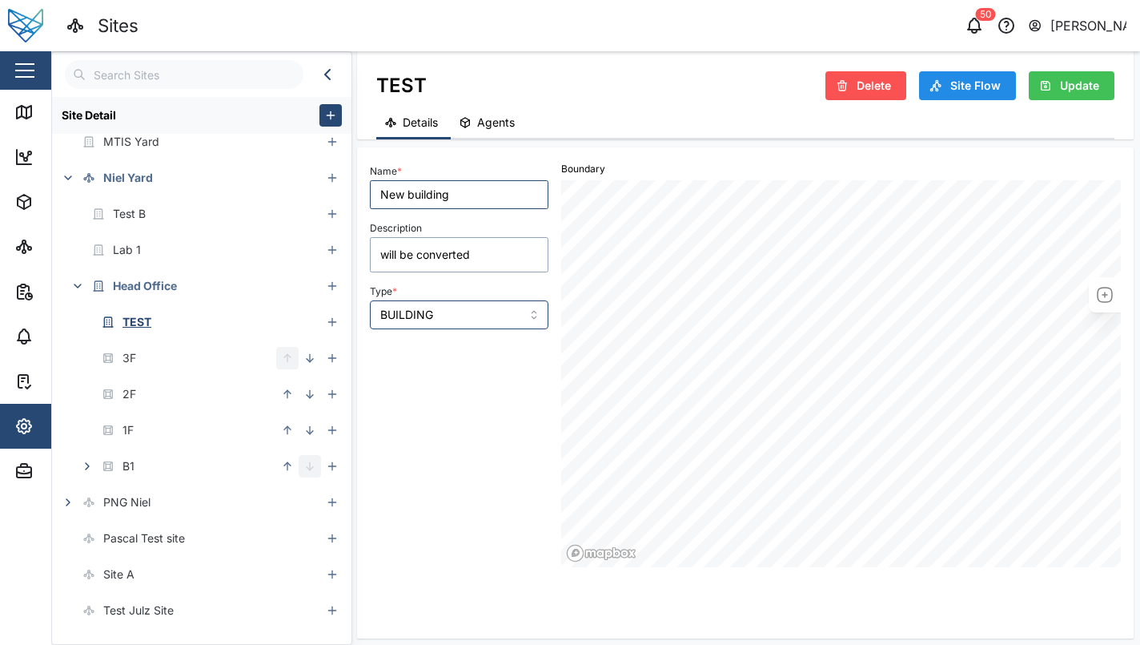
type textarea "will be converted t"
type textarea "x"
type textarea "will be converted to"
type textarea "x"
type textarea "will be converted to"
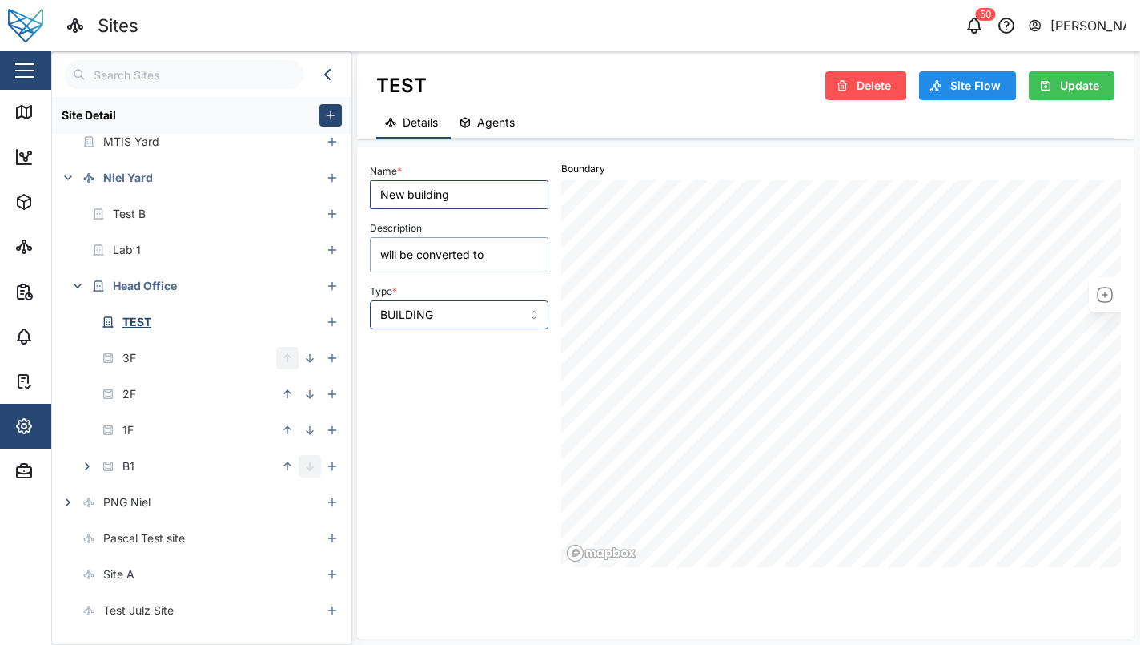
type textarea "x"
type textarea "will be converted to f"
type textarea "x"
type textarea "will be converted to fl"
type textarea "x"
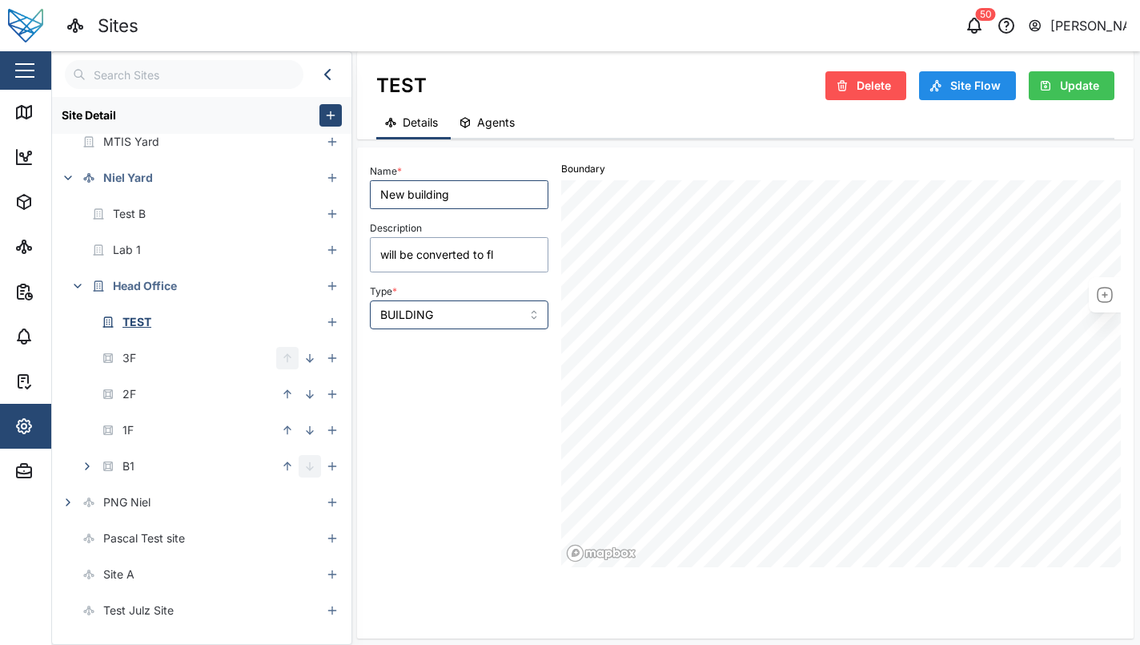
type textarea "will be converted to flo"
type textarea "x"
type textarea "will be converted to floo"
type textarea "x"
type textarea "will be converted to floor"
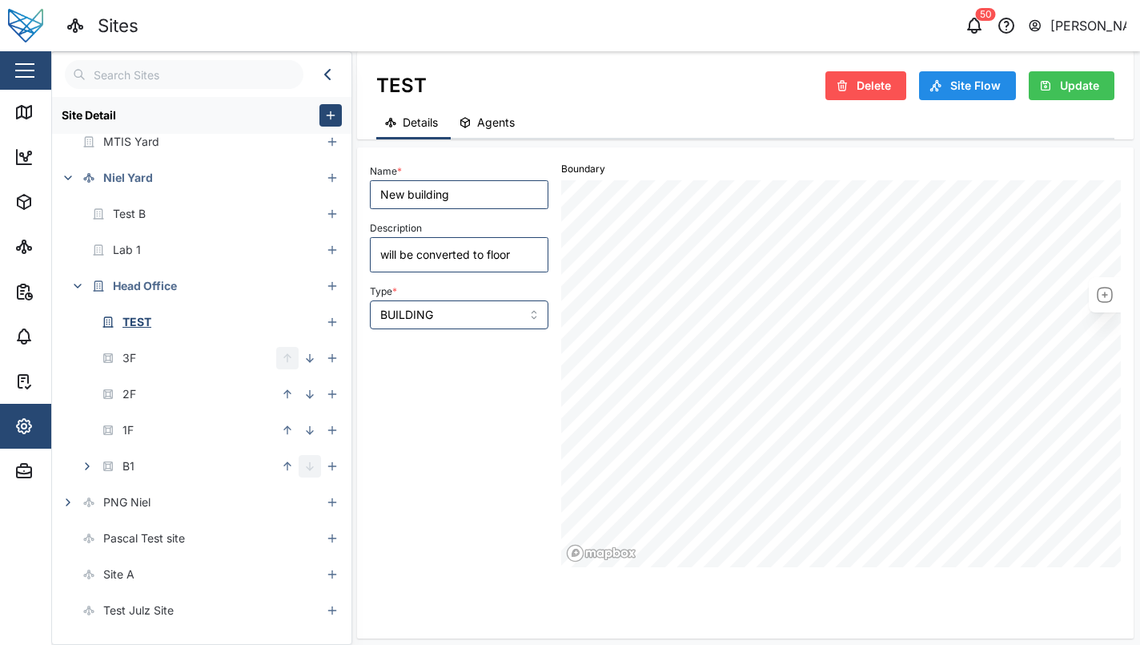
click at [433, 392] on div "Name * New building Description will be converted to floor Type * BUILDING" at bounding box center [459, 364] width 191 height 420
click at [1068, 97] on span "Update" at bounding box center [1079, 85] width 39 height 27
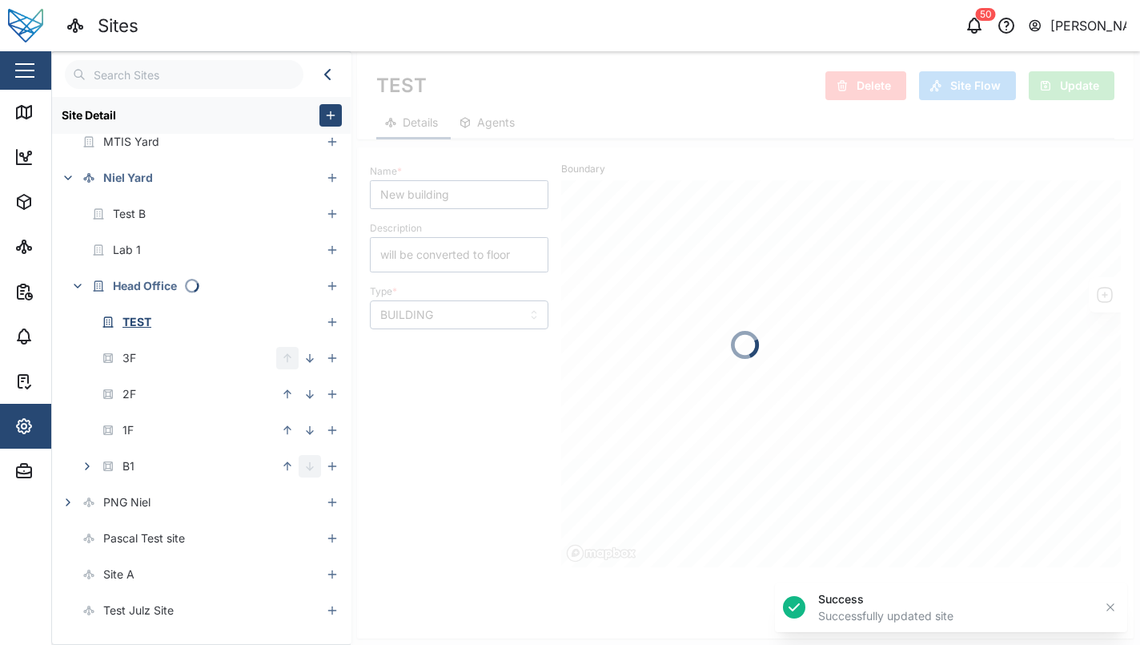
type textarea "x"
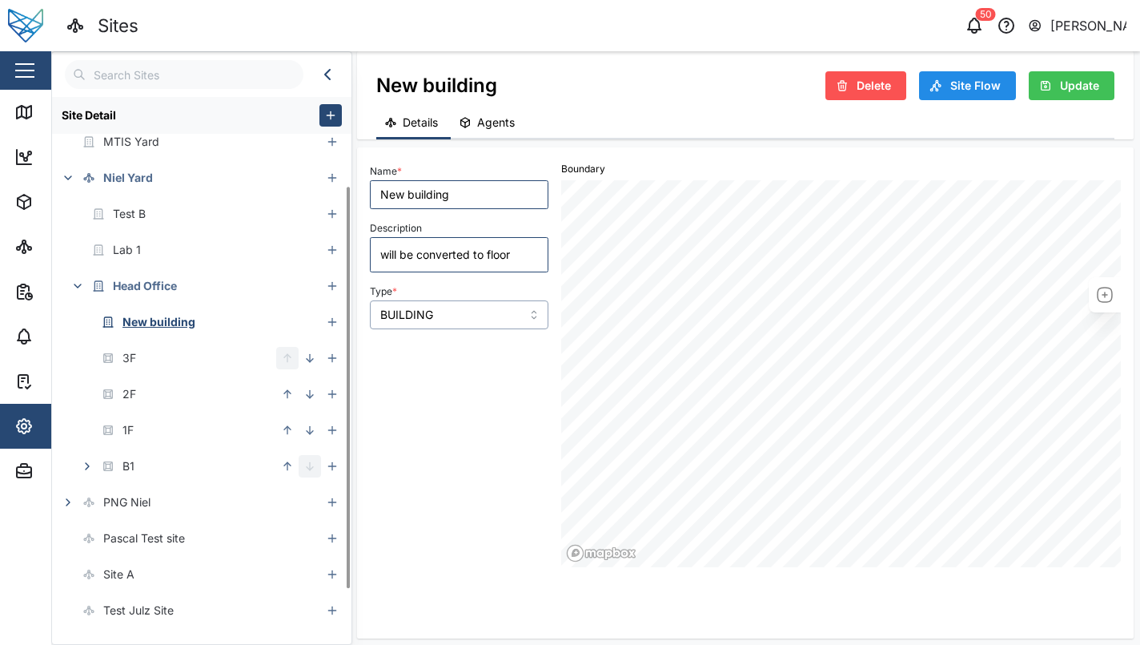
click at [497, 307] on input "BUILDING" at bounding box center [459, 314] width 179 height 29
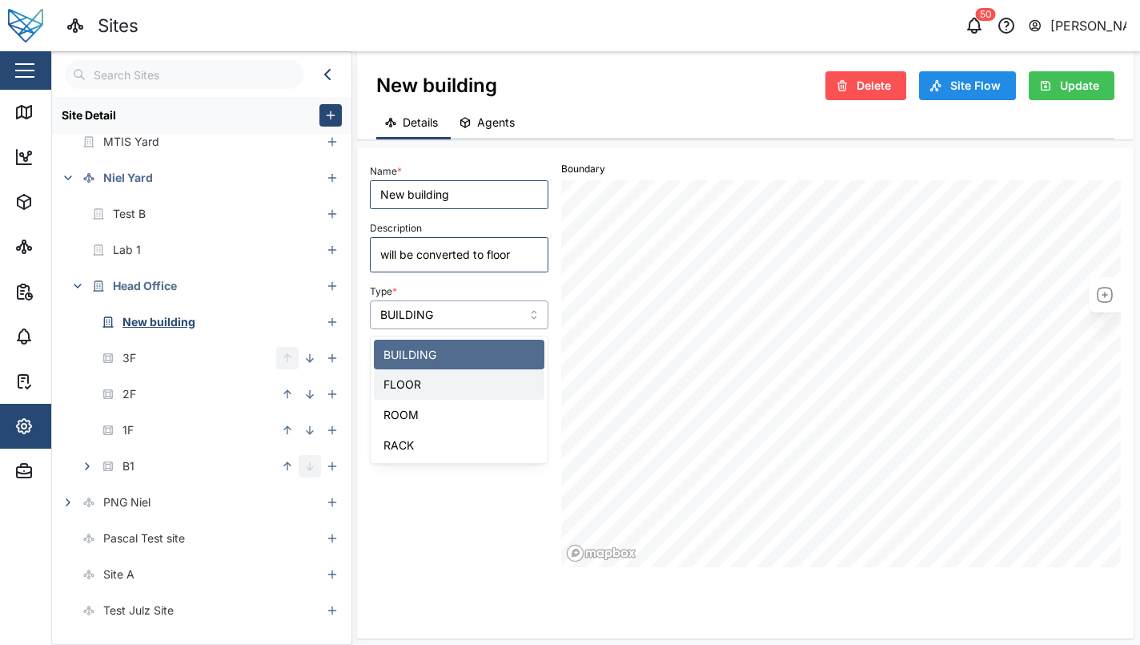
type textarea "x"
type input "FLOOR"
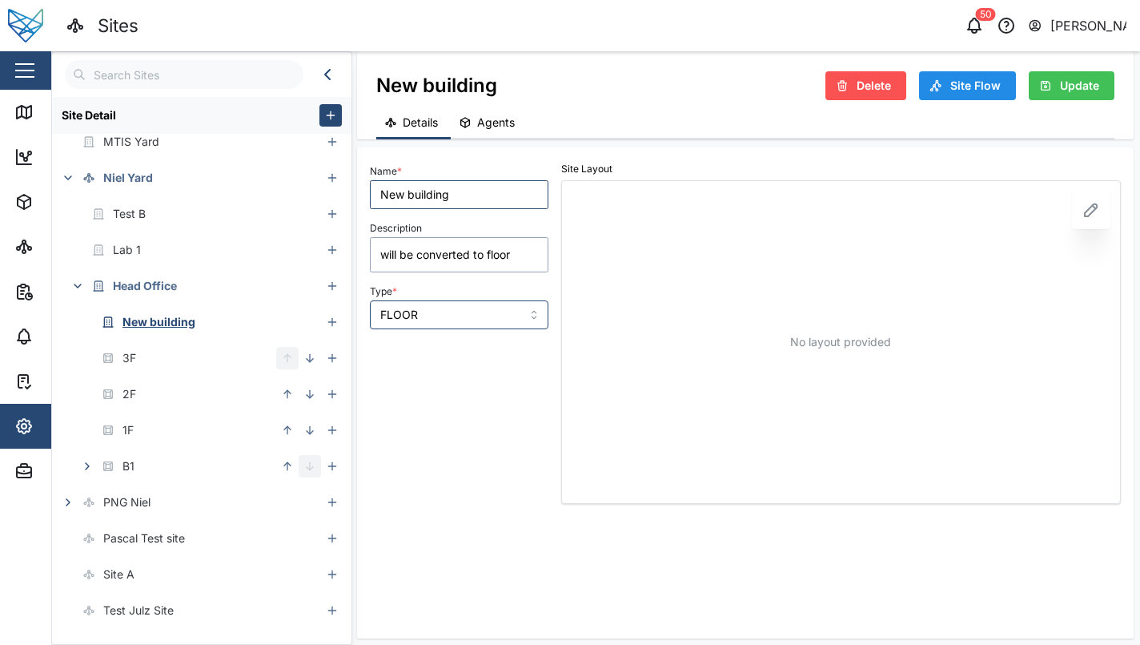
click at [478, 264] on textarea "will be converted to floor" at bounding box center [459, 254] width 179 height 35
type textarea "x"
type textarea "Converted to floor"
click at [464, 213] on div "Name * New building Description Converted to floor Type * FLOOR" at bounding box center [459, 244] width 179 height 168
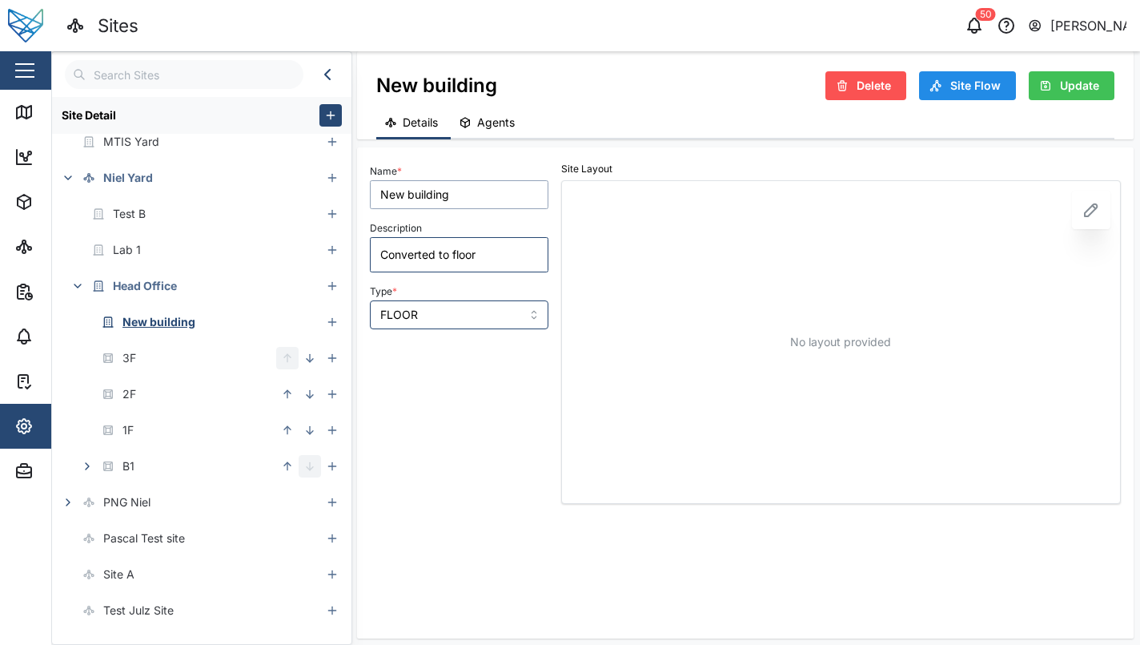
click at [469, 191] on input "New building" at bounding box center [459, 194] width 179 height 29
click at [420, 199] on input "New building" at bounding box center [459, 194] width 179 height 29
type textarea "x"
type input "New F"
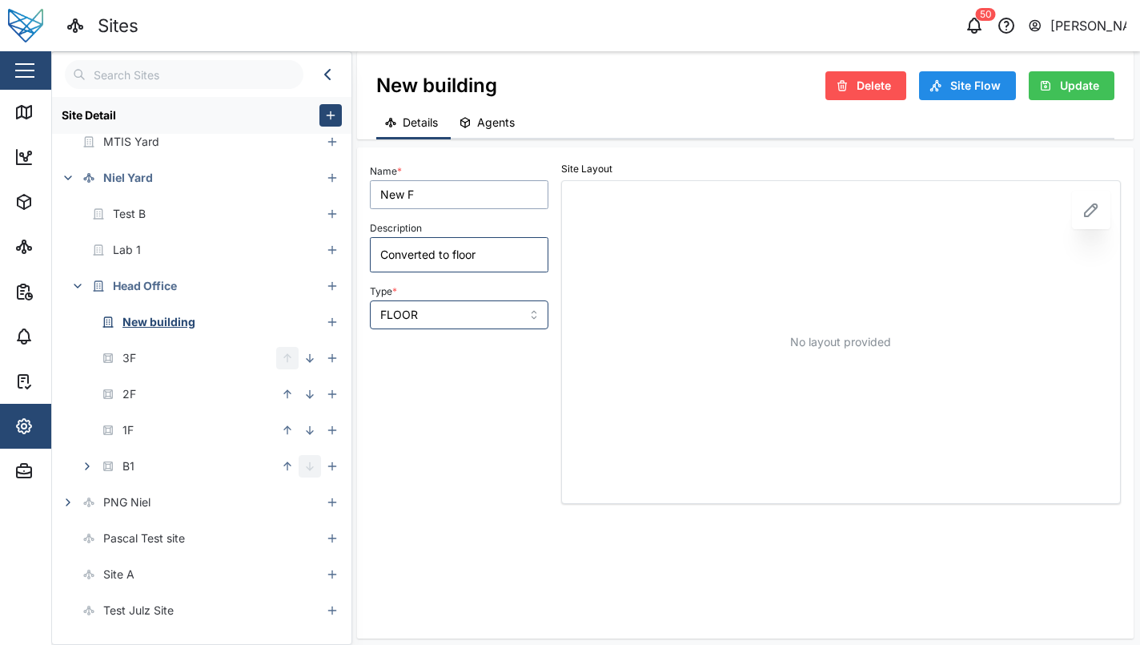
type textarea "x"
type input "New Fl"
type textarea "x"
type input "New Flo"
type textarea "x"
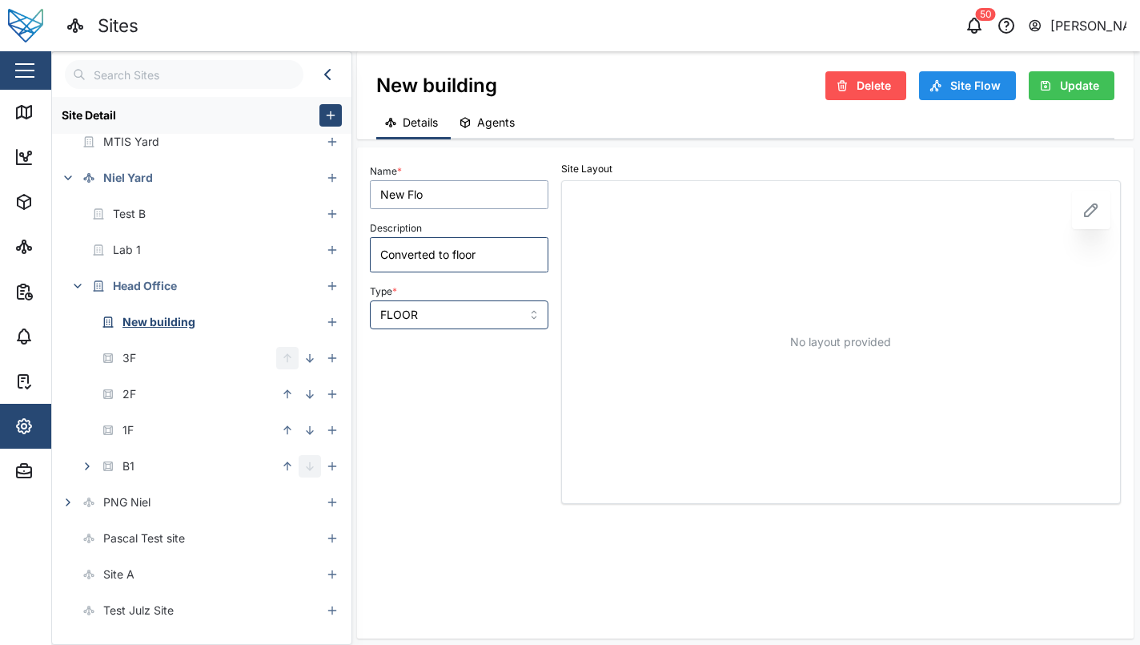
type input "New Floo"
type textarea "x"
type input "New Floor"
type textarea "x"
type input "New Floor"
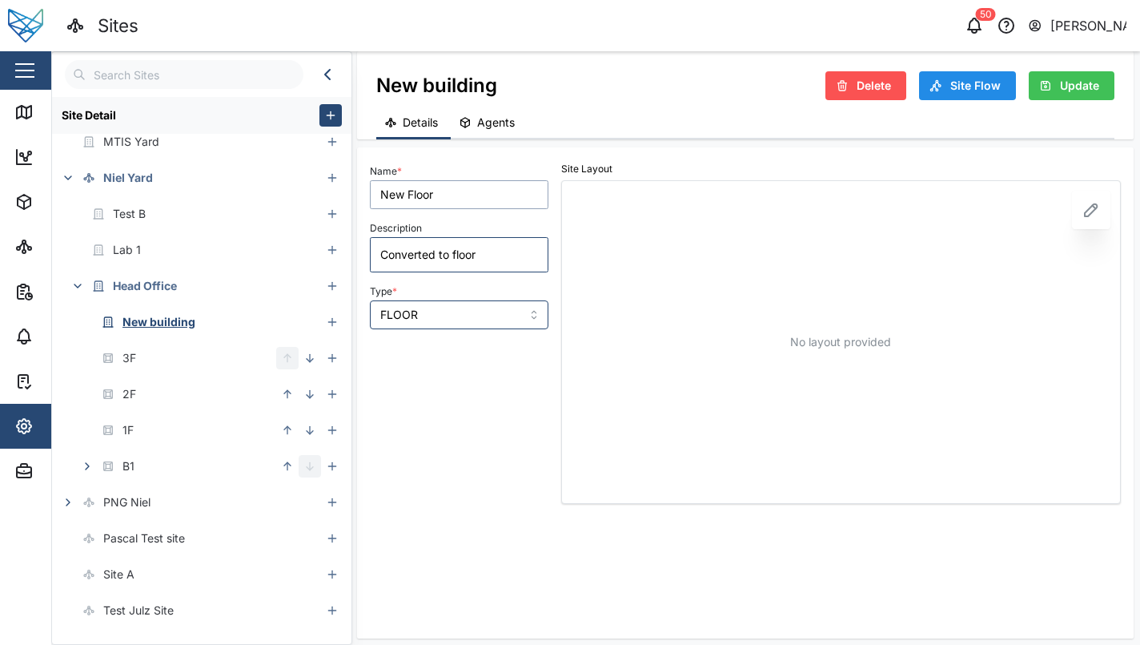
type textarea "x"
type input "New Floor 4"
type textarea "x"
type input "New Floor 4F"
click at [1069, 88] on span "Update" at bounding box center [1079, 85] width 39 height 27
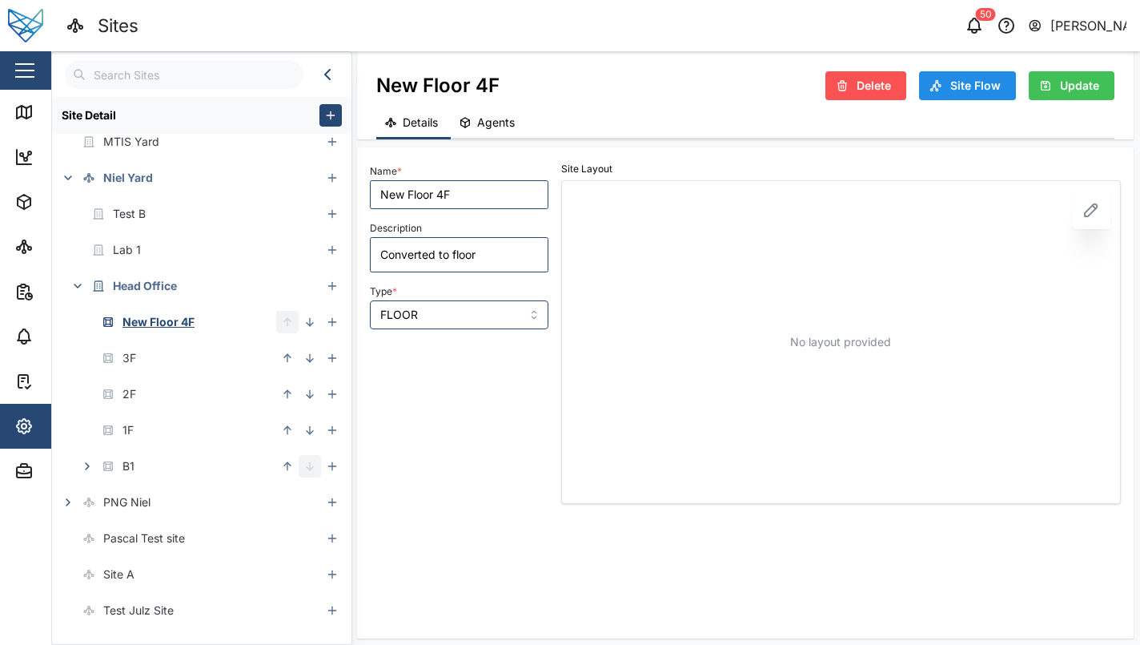
type textarea "x"
